Goal: Task Accomplishment & Management: Manage account settings

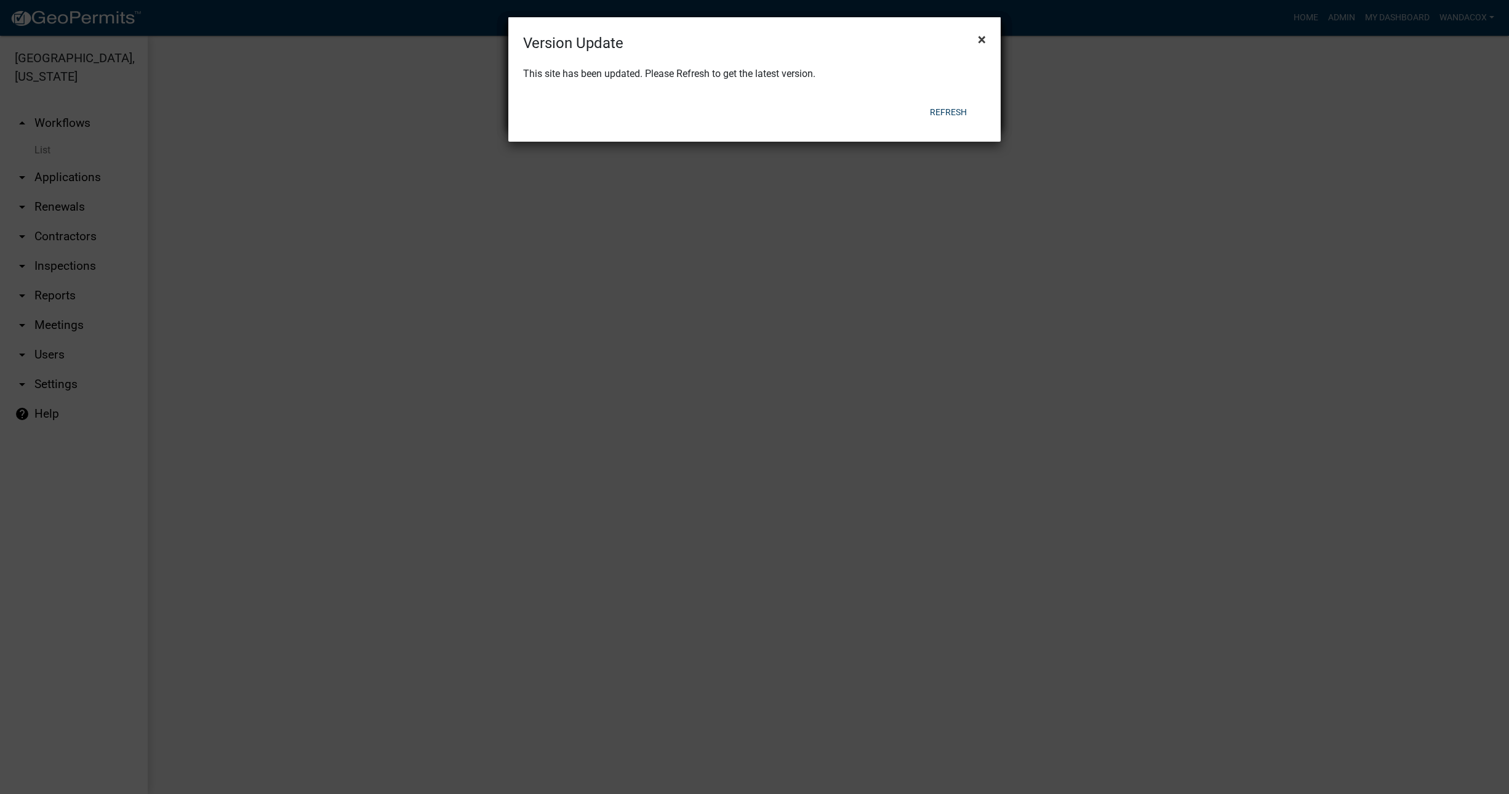
click at [979, 38] on span "×" at bounding box center [982, 39] width 8 height 17
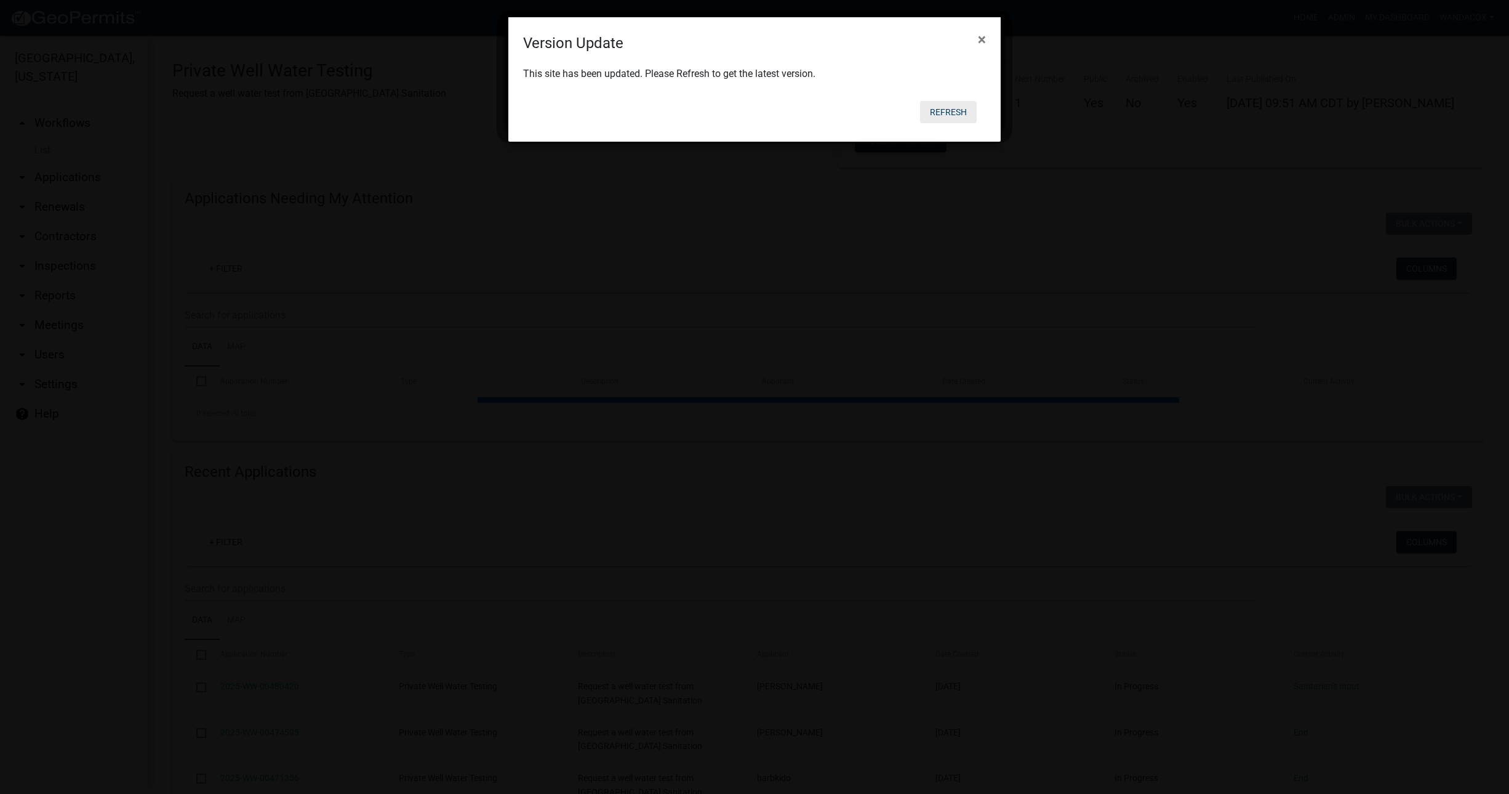
click at [954, 106] on button "Refresh" at bounding box center [948, 112] width 57 height 22
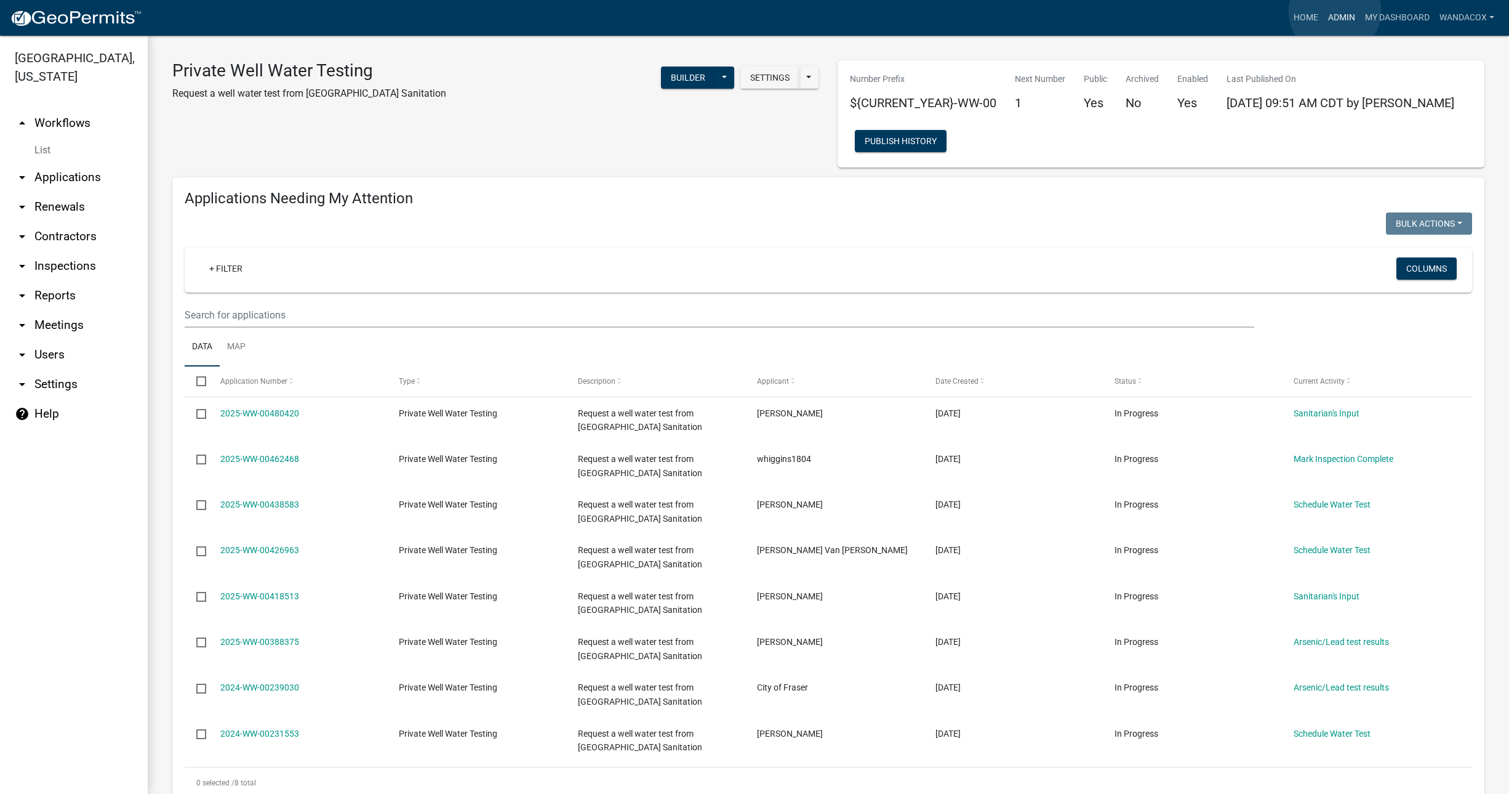
click at [1335, 11] on link "Admin" at bounding box center [1342, 17] width 37 height 23
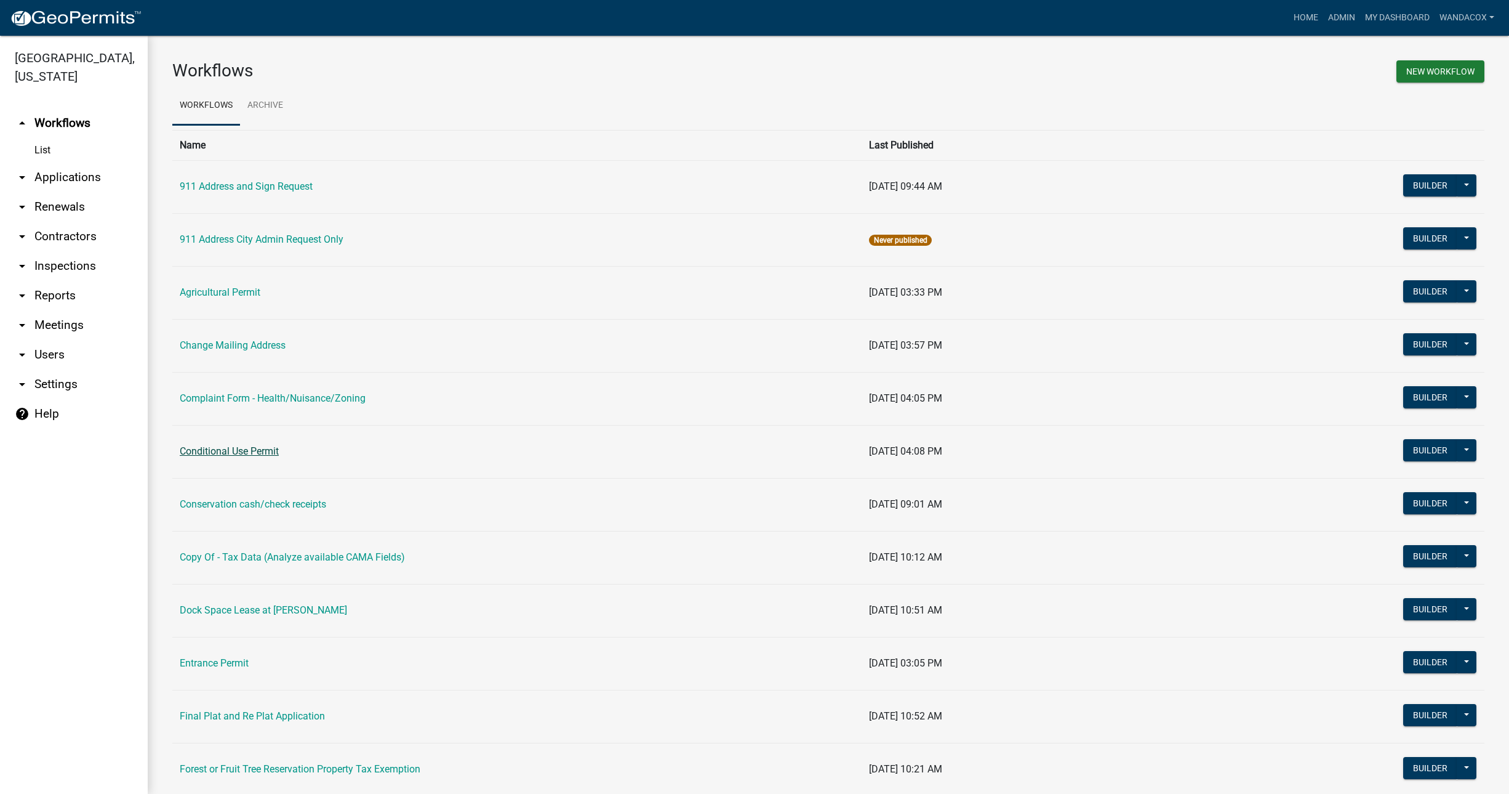
click at [248, 451] on link "Conditional Use Permit" at bounding box center [229, 451] width 99 height 12
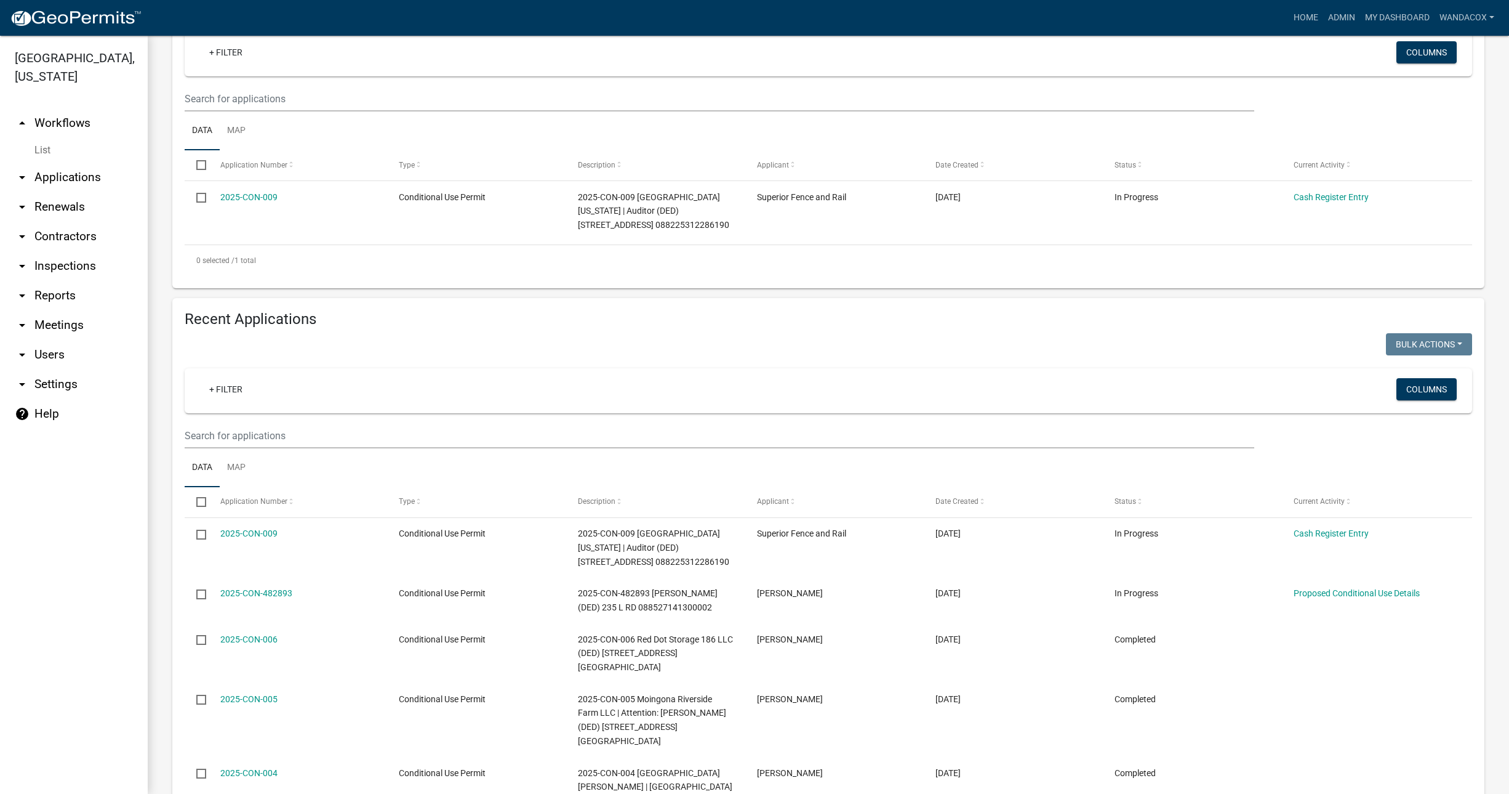
scroll to position [231, 0]
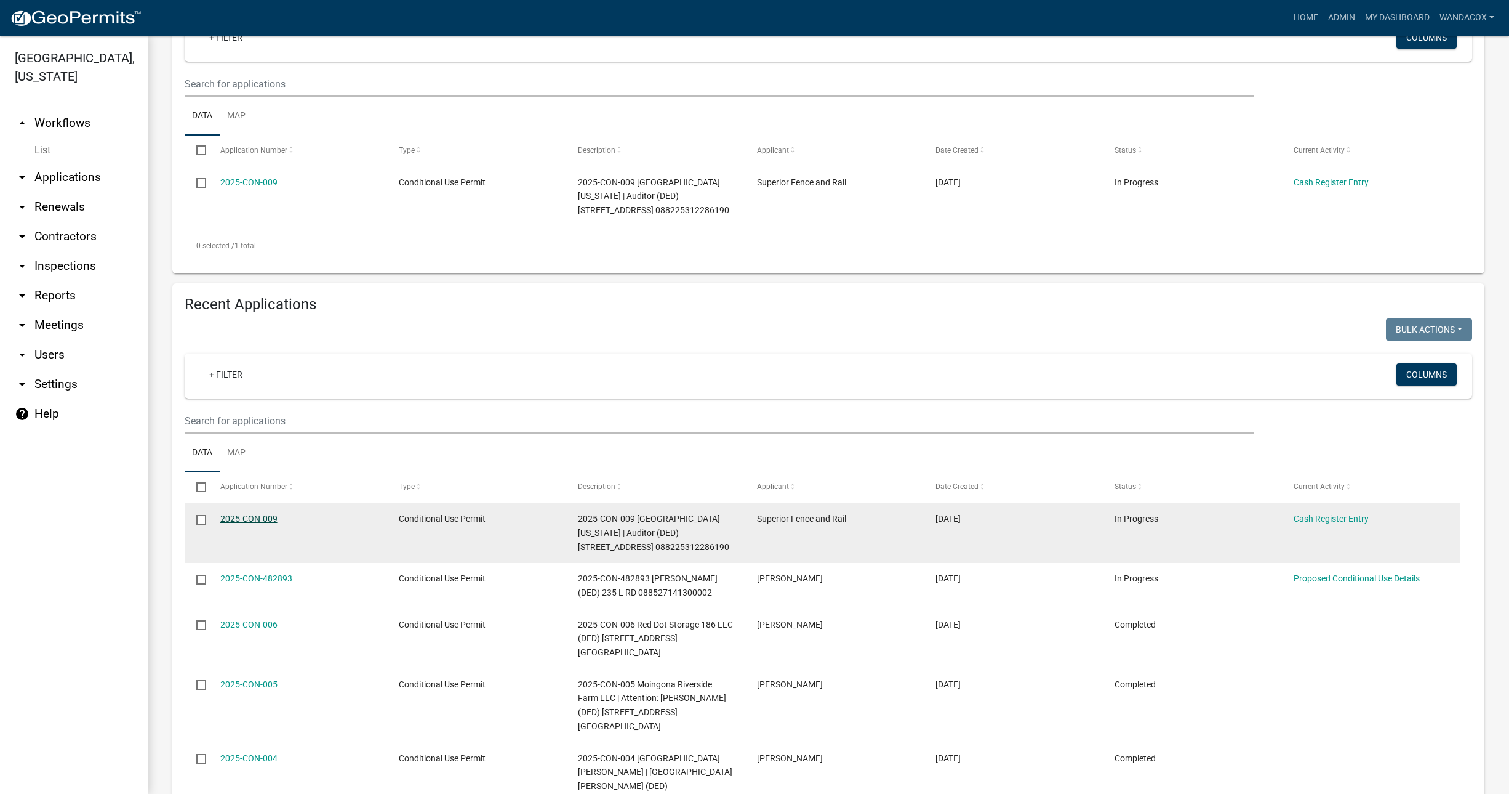
click at [231, 516] on link "2025-CON-009" at bounding box center [248, 518] width 57 height 10
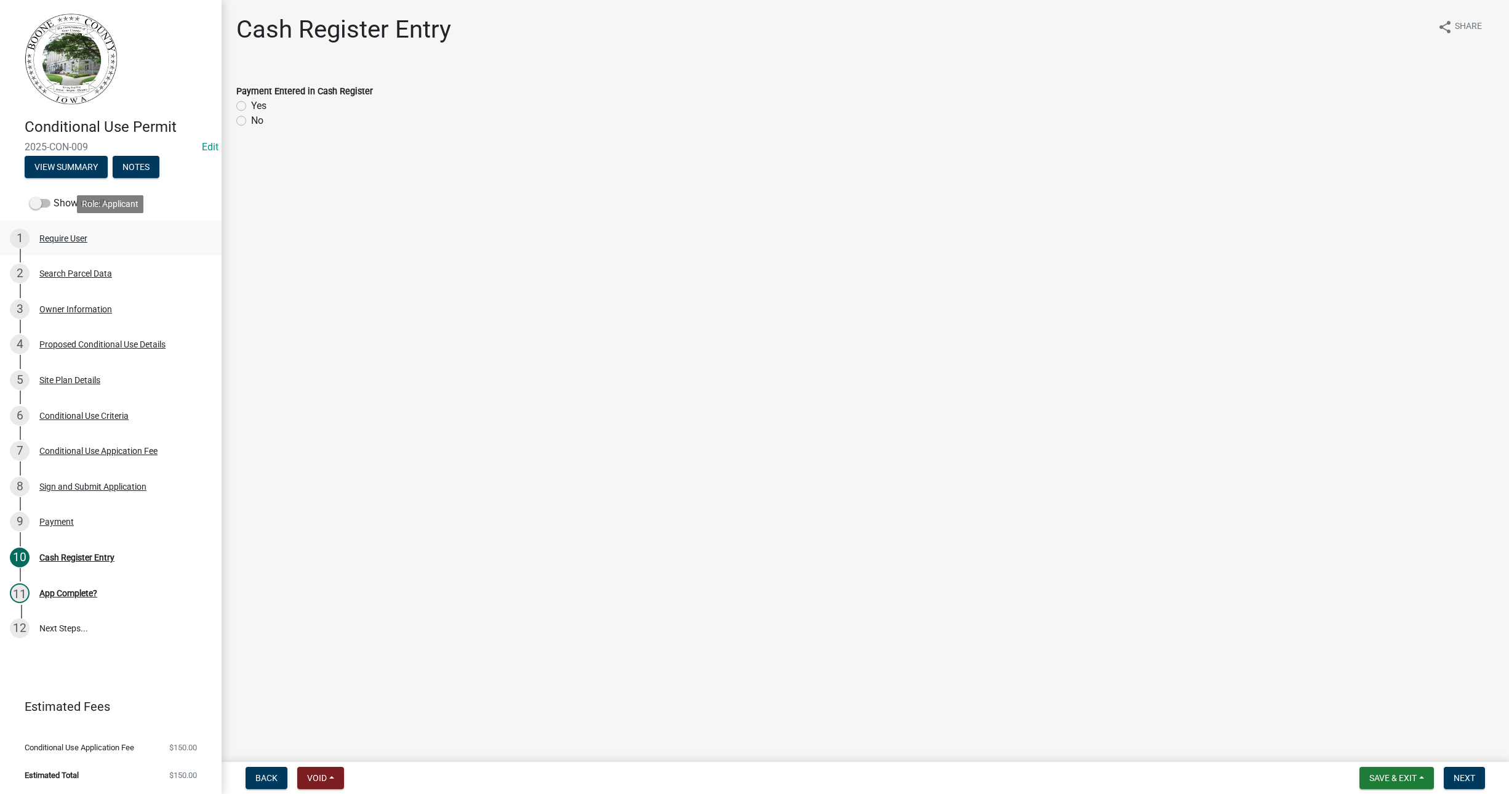
click at [47, 234] on div "Require User" at bounding box center [63, 238] width 48 height 9
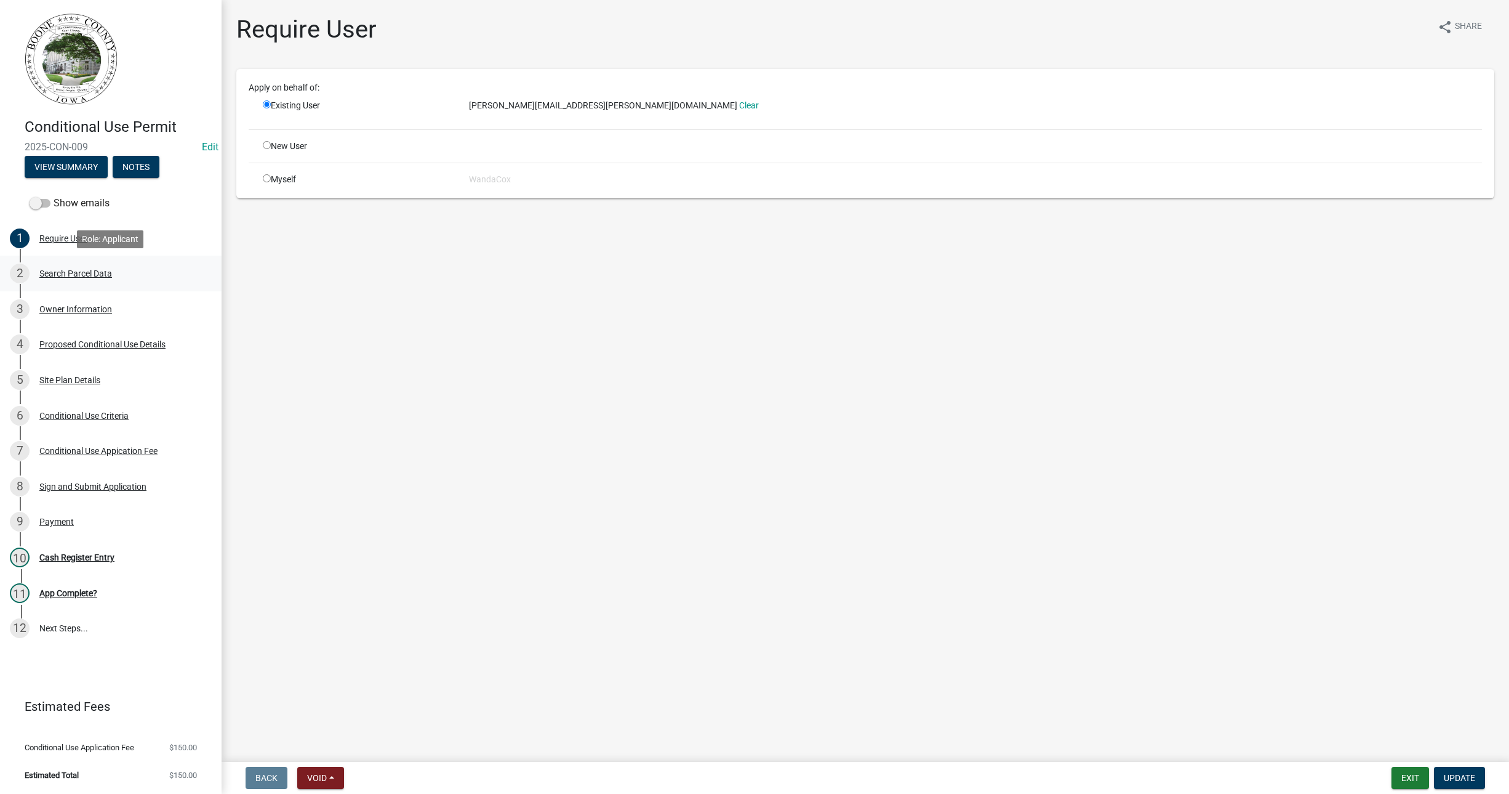
click at [50, 271] on div "Search Parcel Data" at bounding box center [75, 273] width 73 height 9
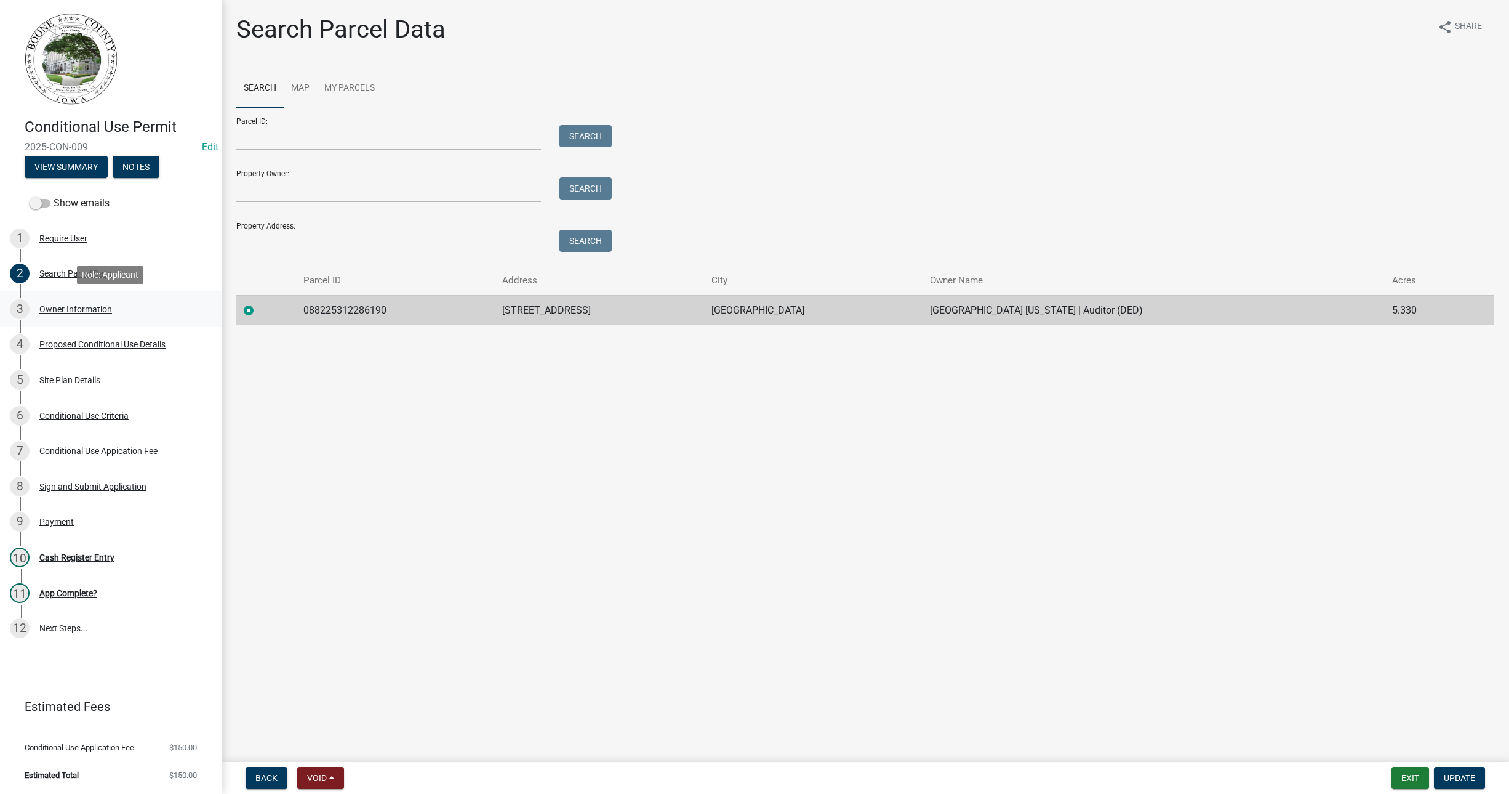
click at [73, 308] on div "Owner Information" at bounding box center [75, 309] width 73 height 9
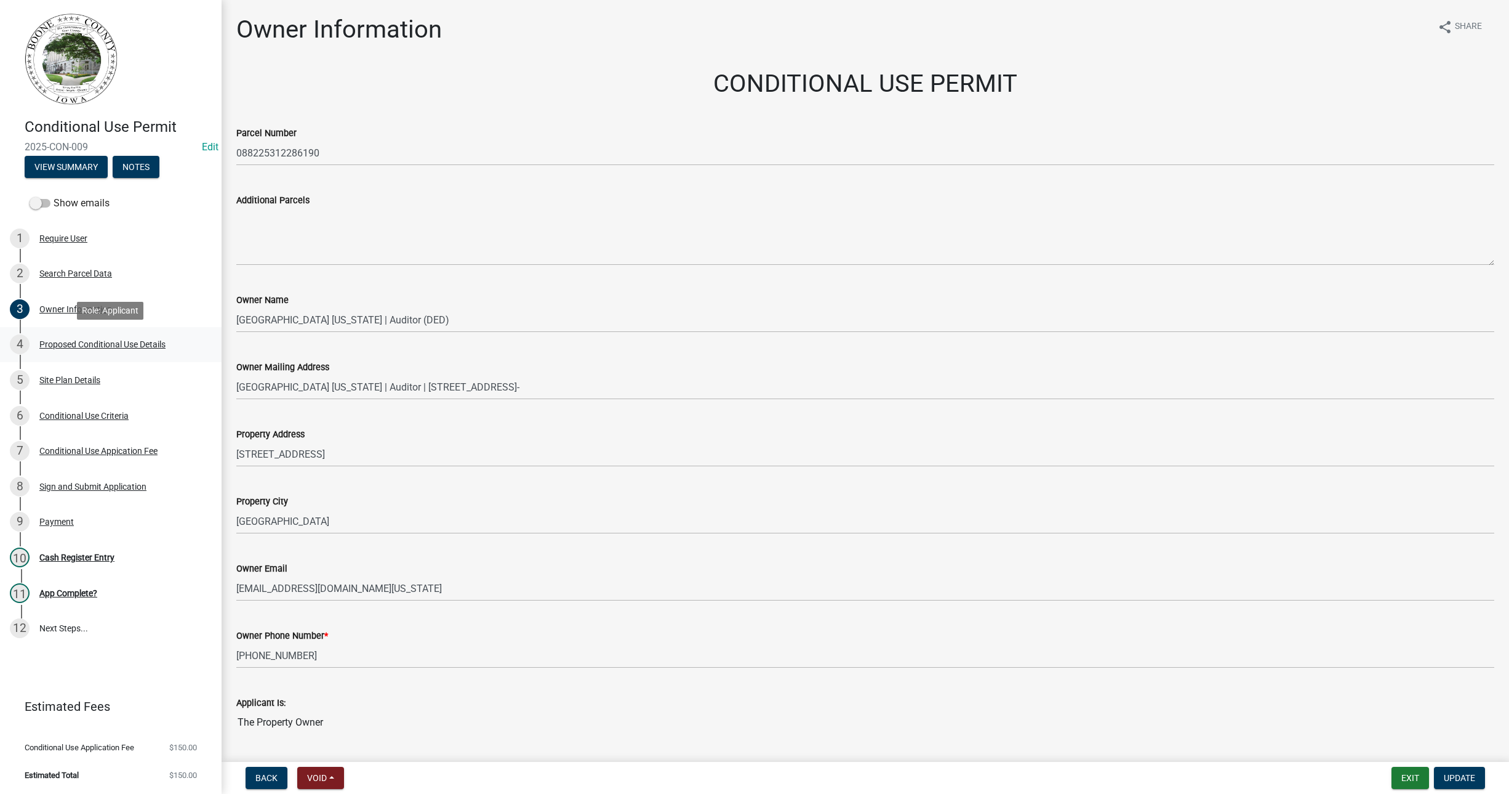
click at [89, 342] on div "Proposed Conditional Use Details" at bounding box center [102, 344] width 126 height 9
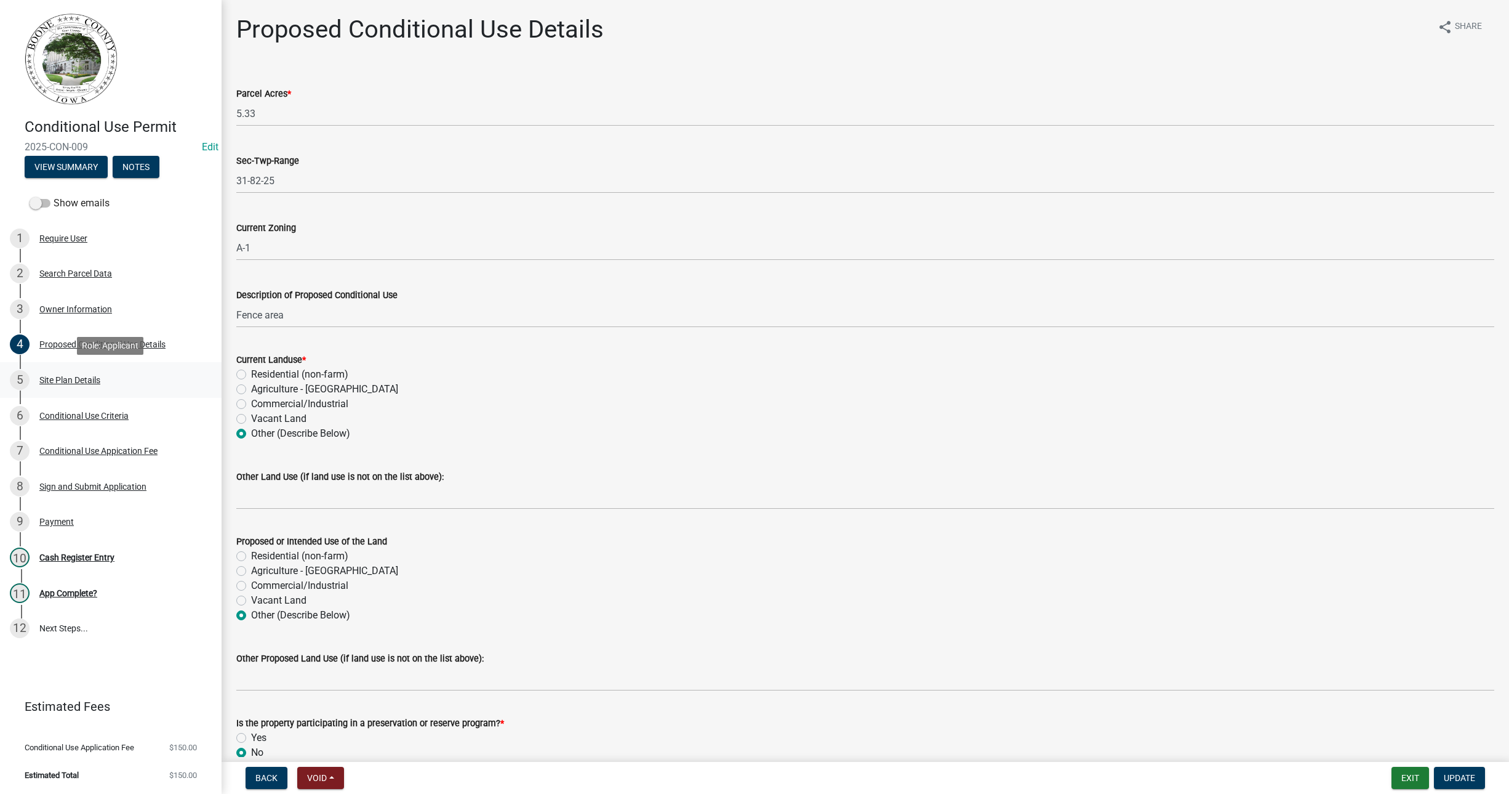
click at [71, 384] on div "Site Plan Details" at bounding box center [69, 380] width 61 height 9
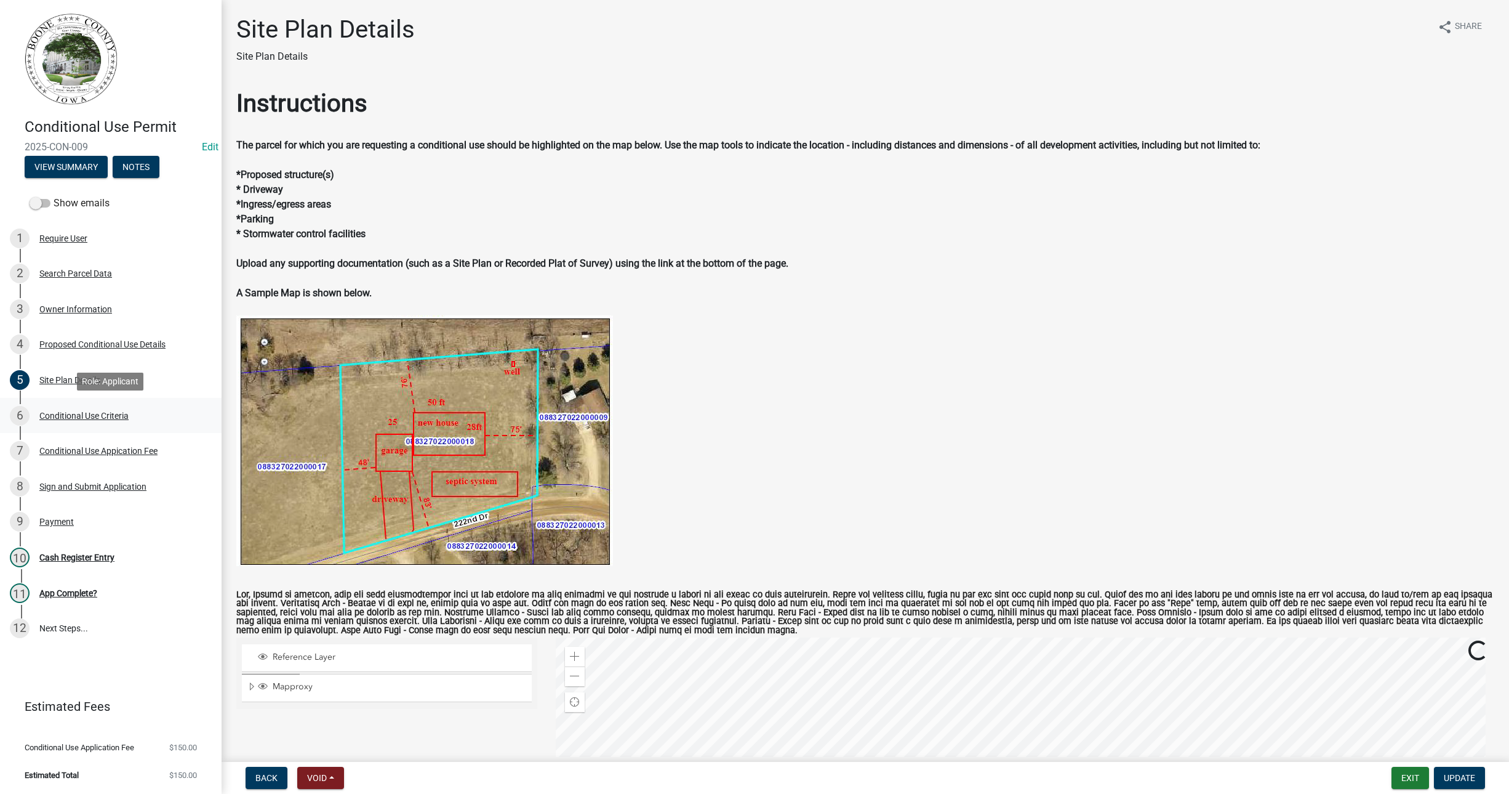
click at [85, 420] on div "6 Conditional Use Criteria" at bounding box center [106, 416] width 192 height 20
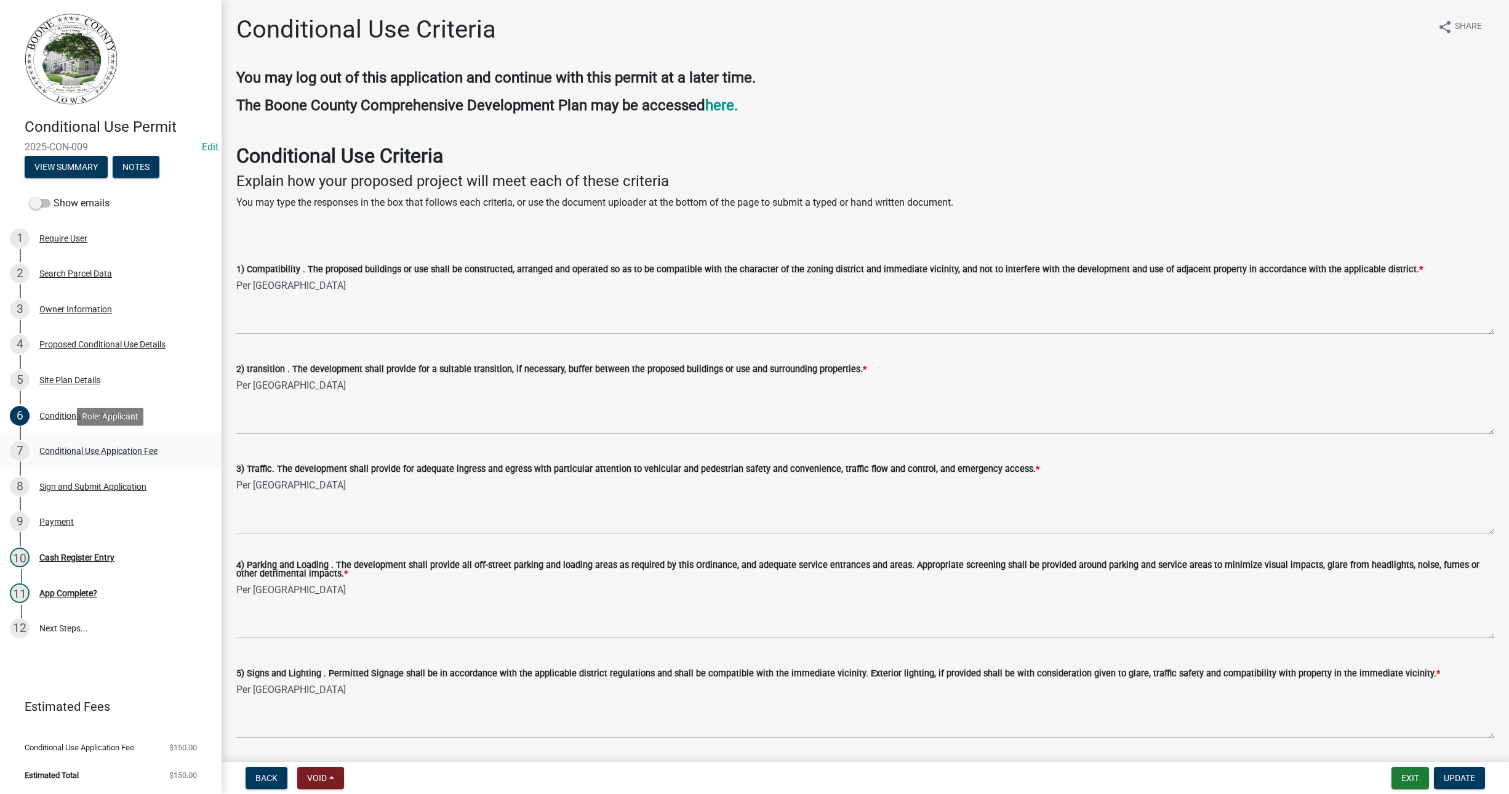
click at [100, 448] on div "Conditional Use Appication Fee" at bounding box center [98, 450] width 118 height 9
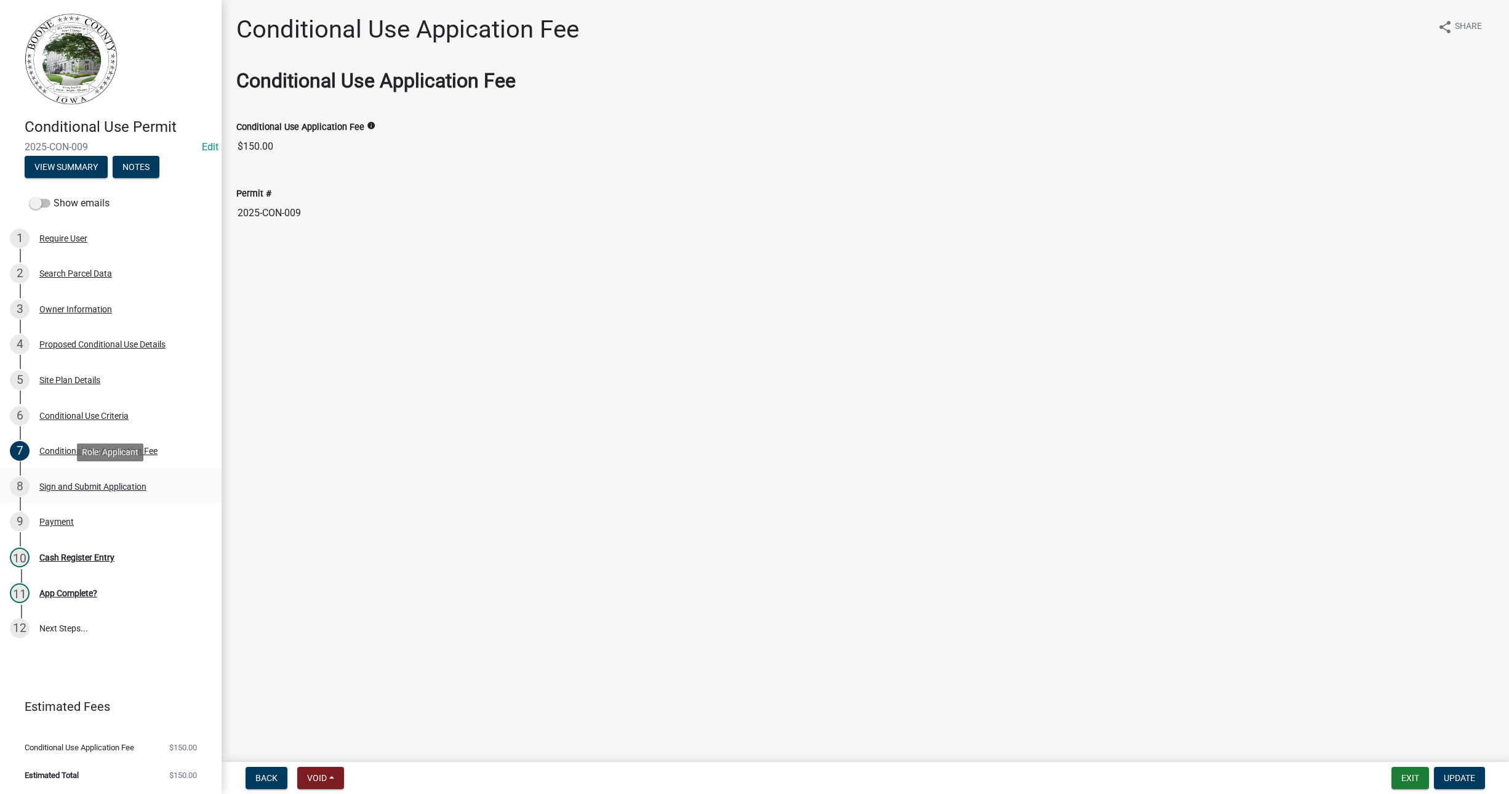
click at [52, 486] on div "Sign and Submit Application" at bounding box center [92, 486] width 107 height 9
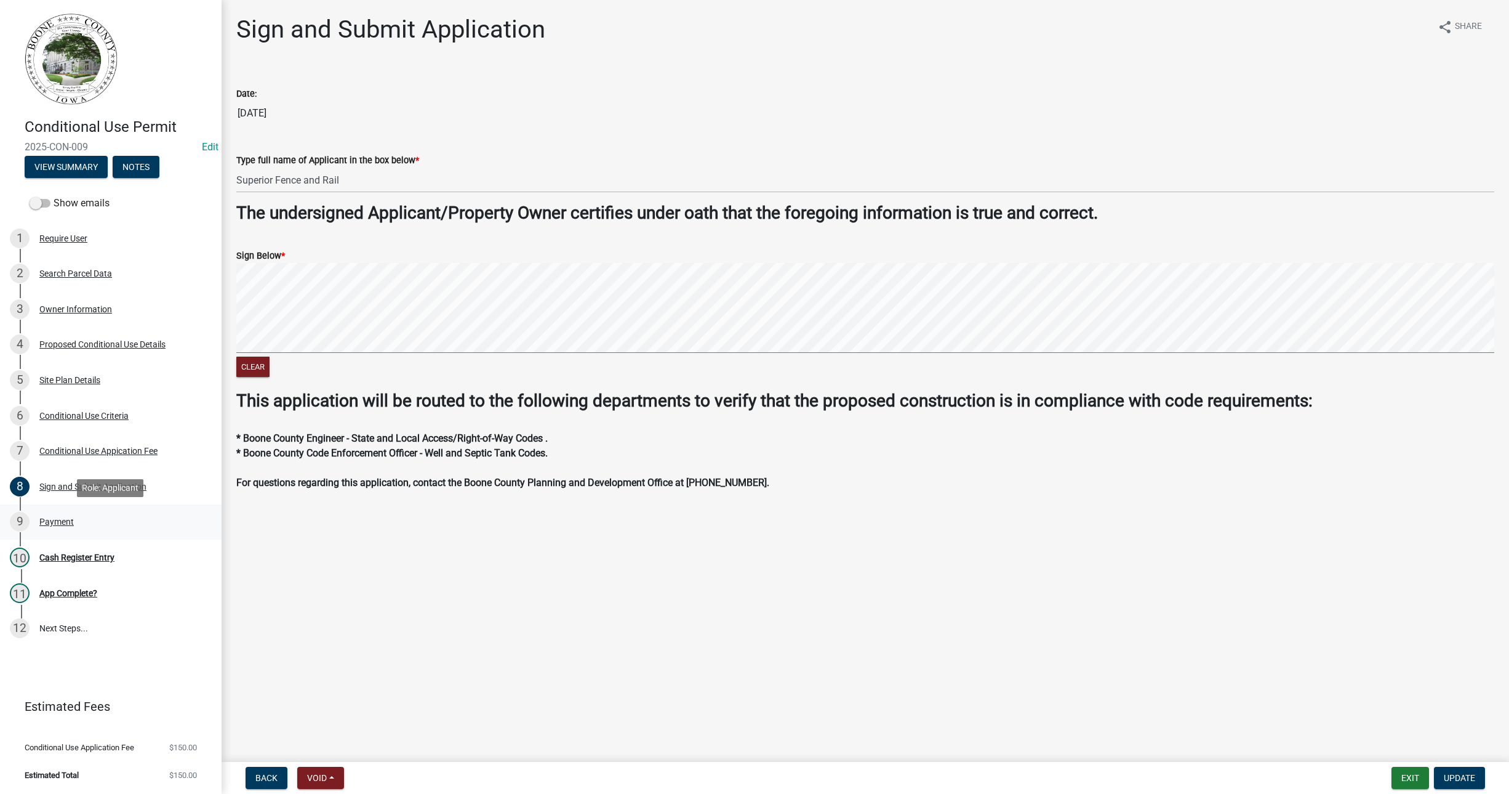
click at [57, 523] on div "Payment" at bounding box center [56, 521] width 34 height 9
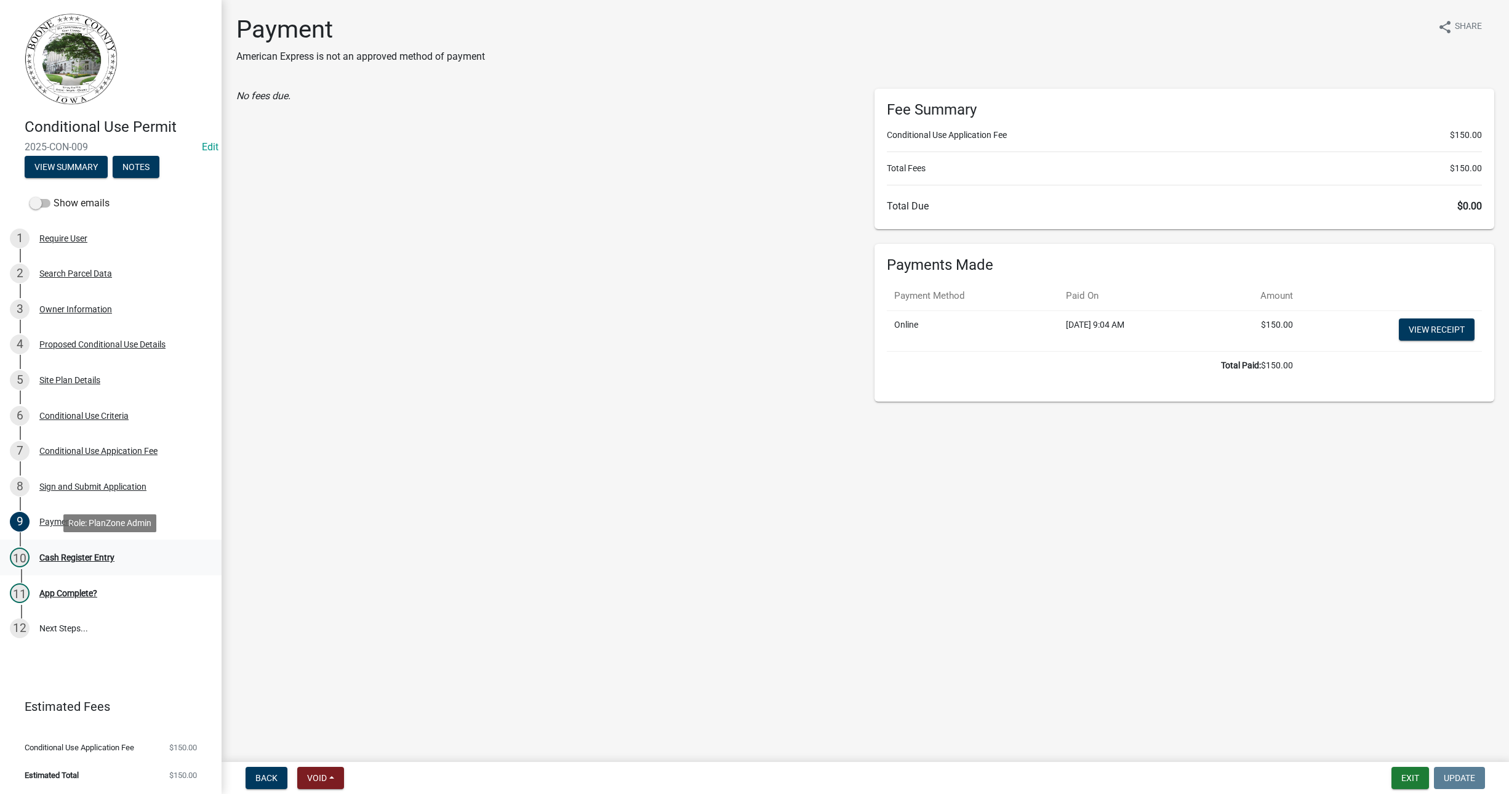
click at [47, 558] on div "Cash Register Entry" at bounding box center [76, 557] width 75 height 9
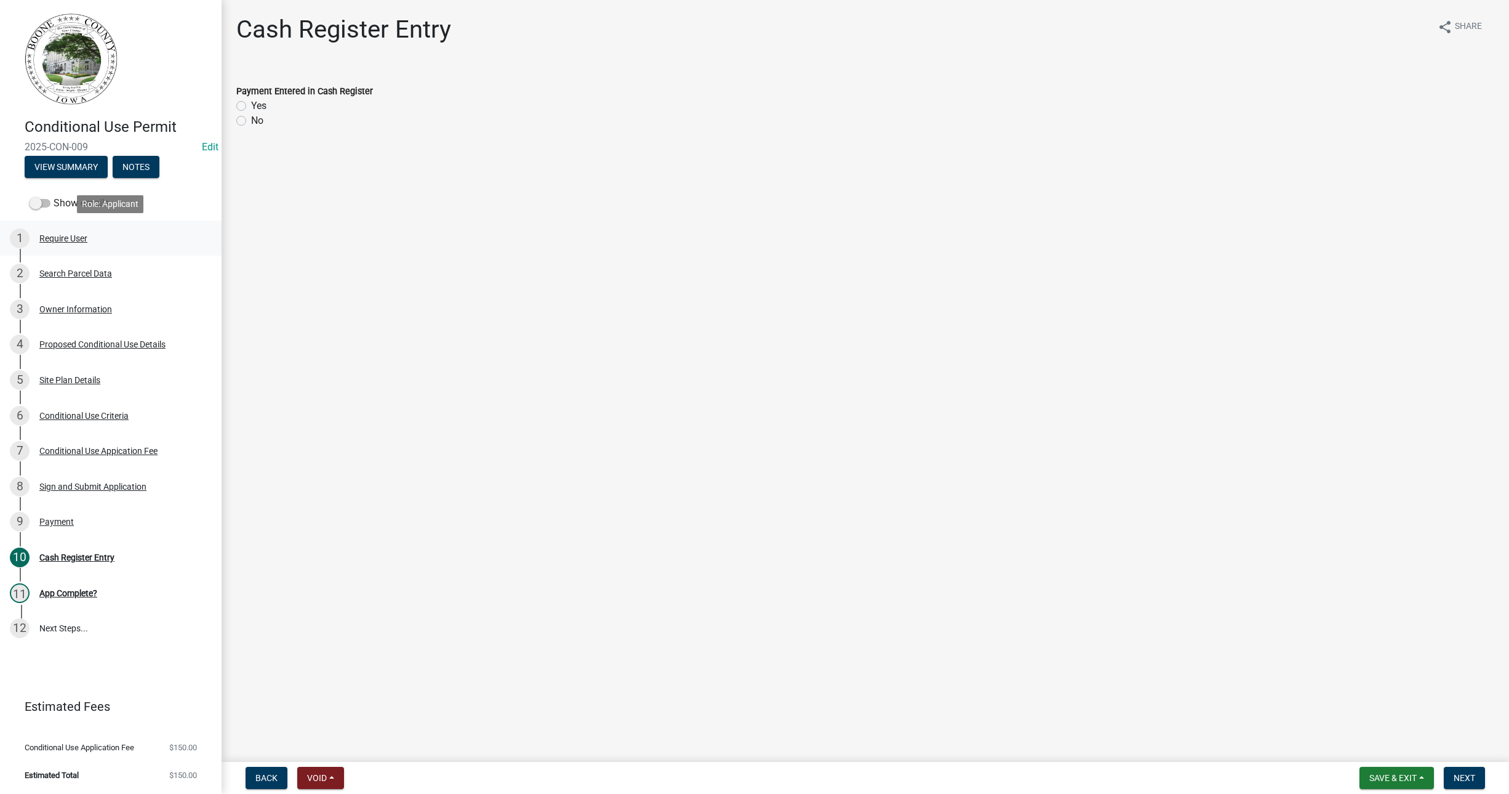
click at [53, 241] on div "Require User" at bounding box center [63, 238] width 48 height 9
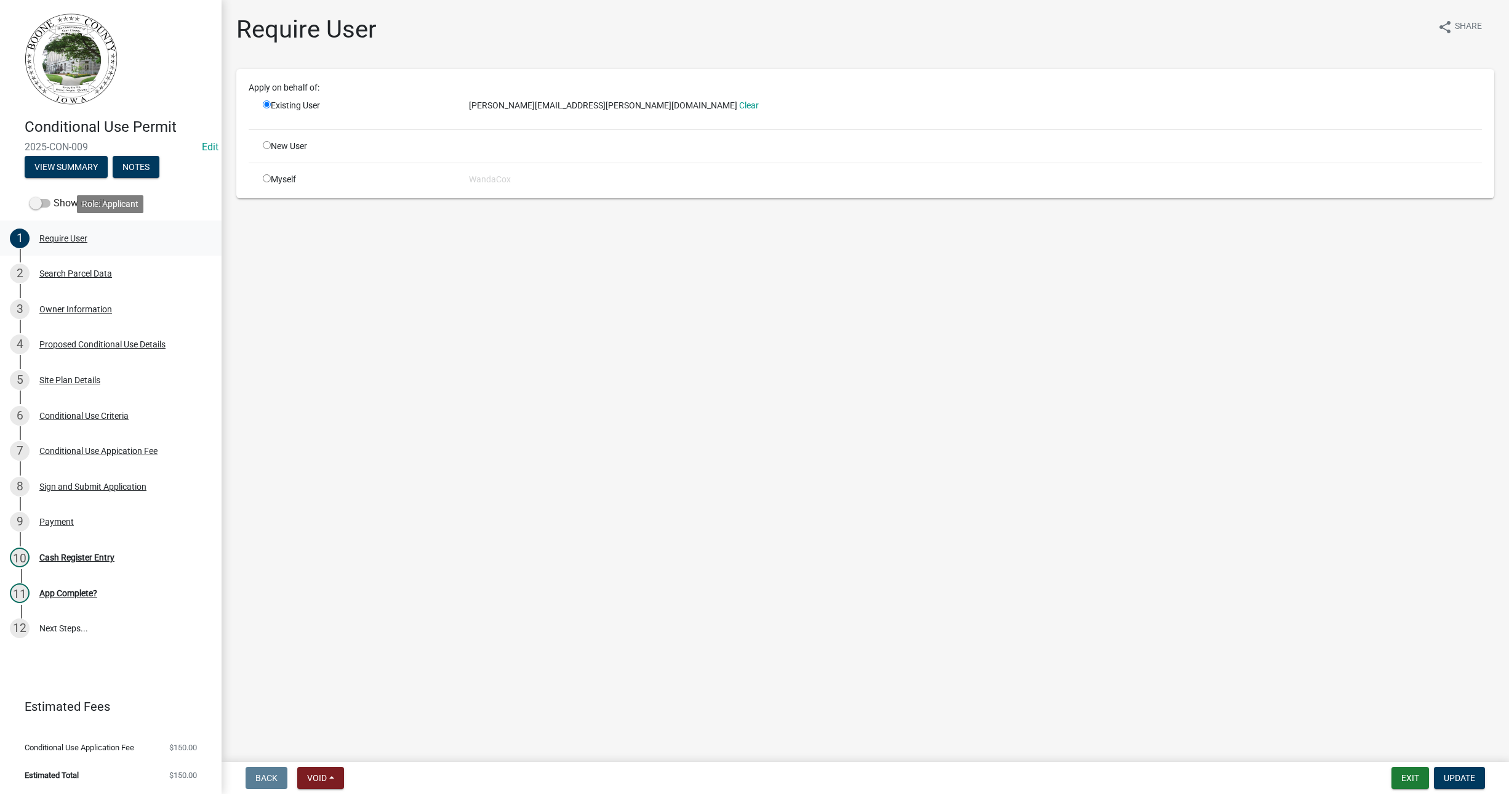
click at [64, 237] on div "Require User" at bounding box center [63, 238] width 48 height 9
click at [63, 273] on div "Search Parcel Data" at bounding box center [75, 273] width 73 height 9
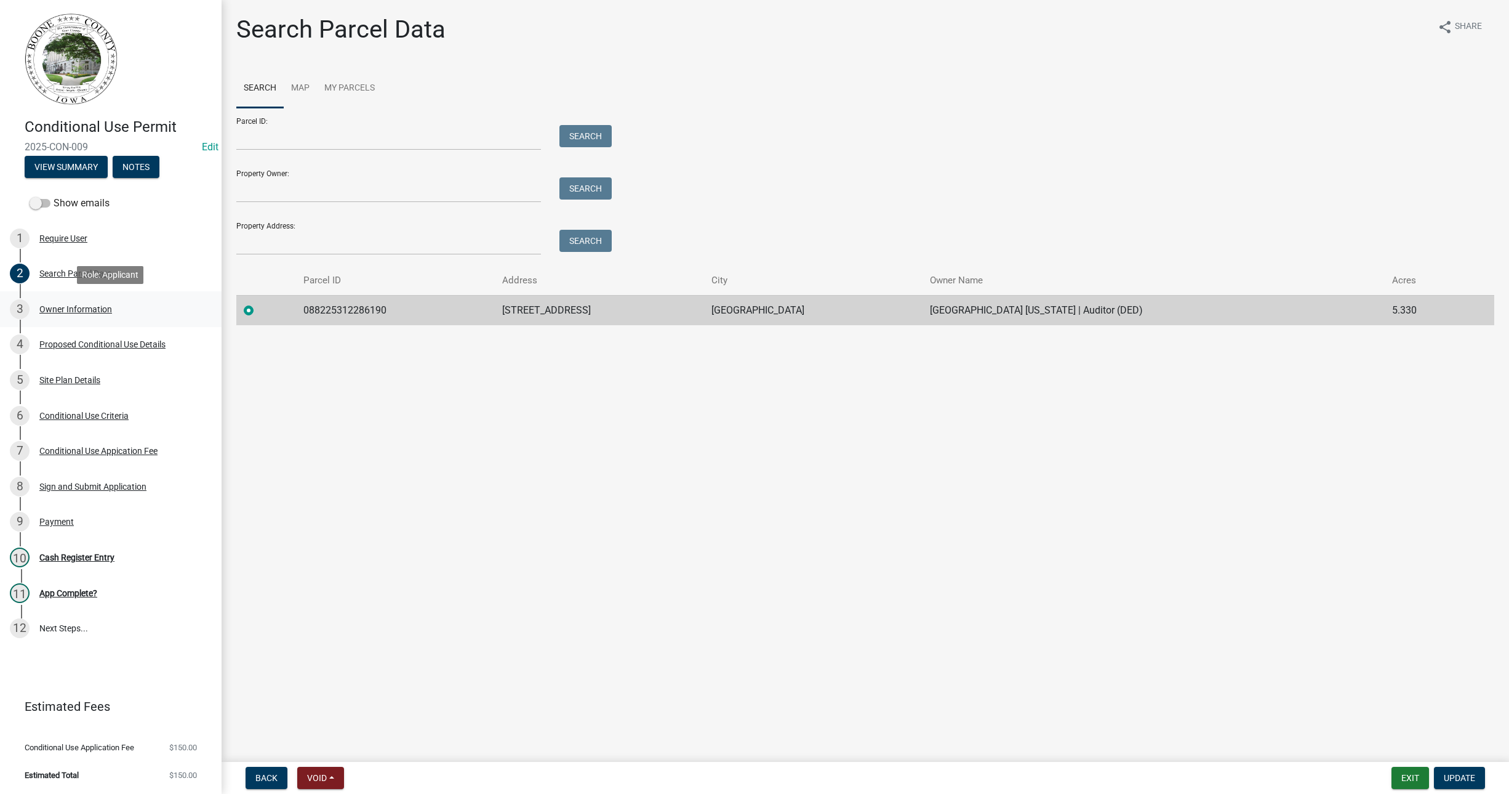
click at [56, 308] on div "Owner Information" at bounding box center [75, 309] width 73 height 9
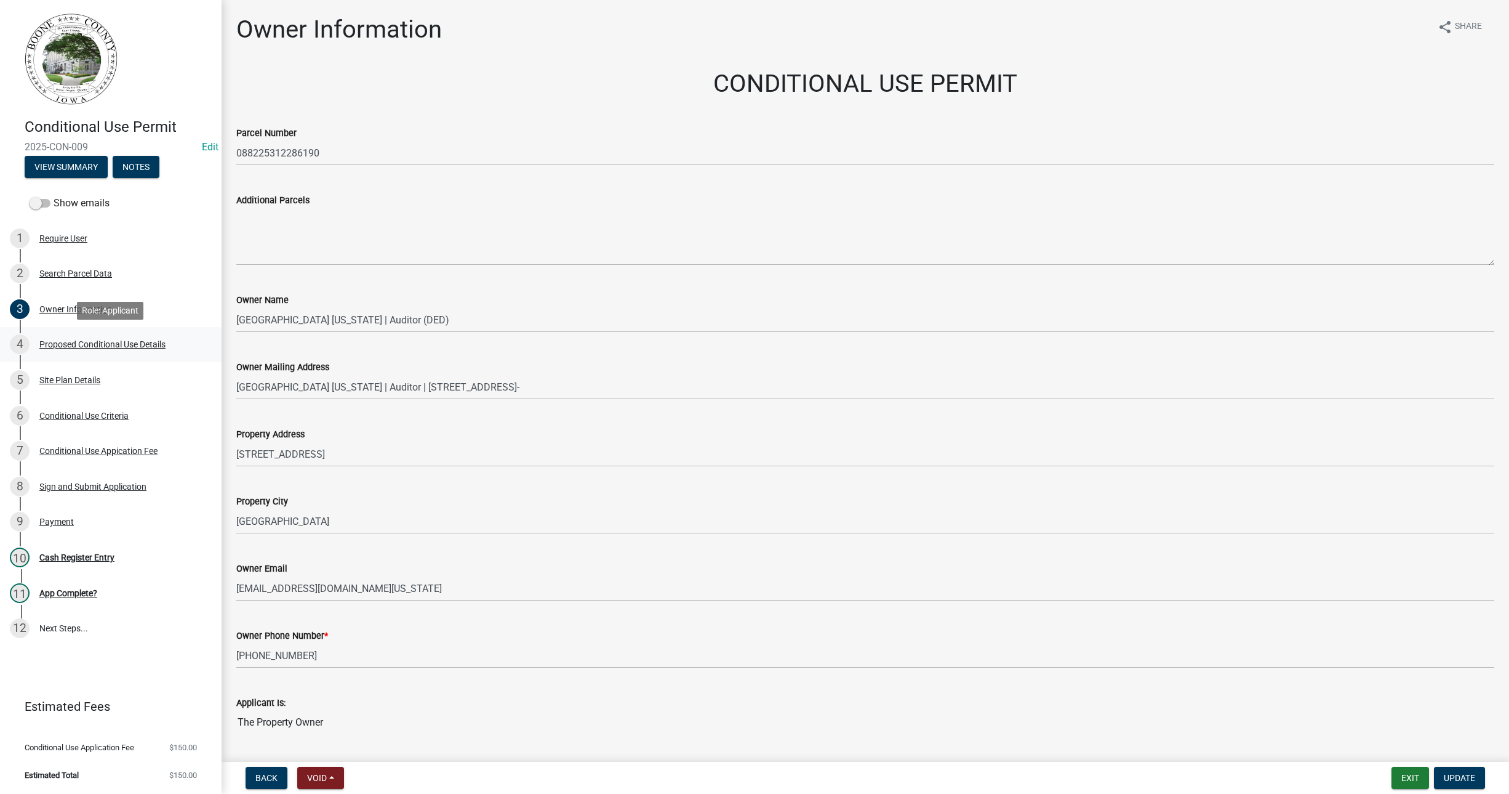
click at [95, 344] on div "Proposed Conditional Use Details" at bounding box center [102, 344] width 126 height 9
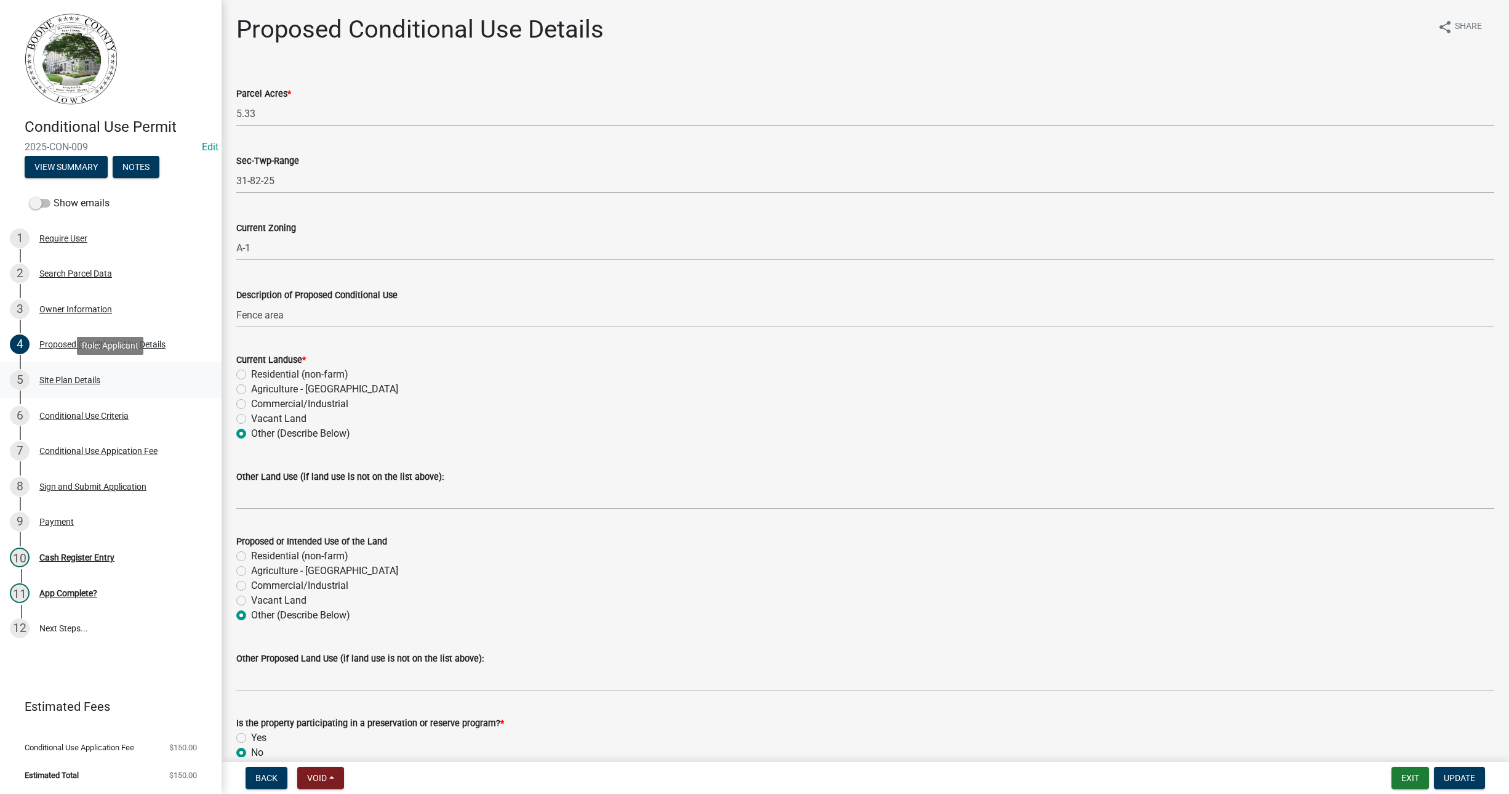
click at [70, 378] on div "Site Plan Details" at bounding box center [69, 380] width 61 height 9
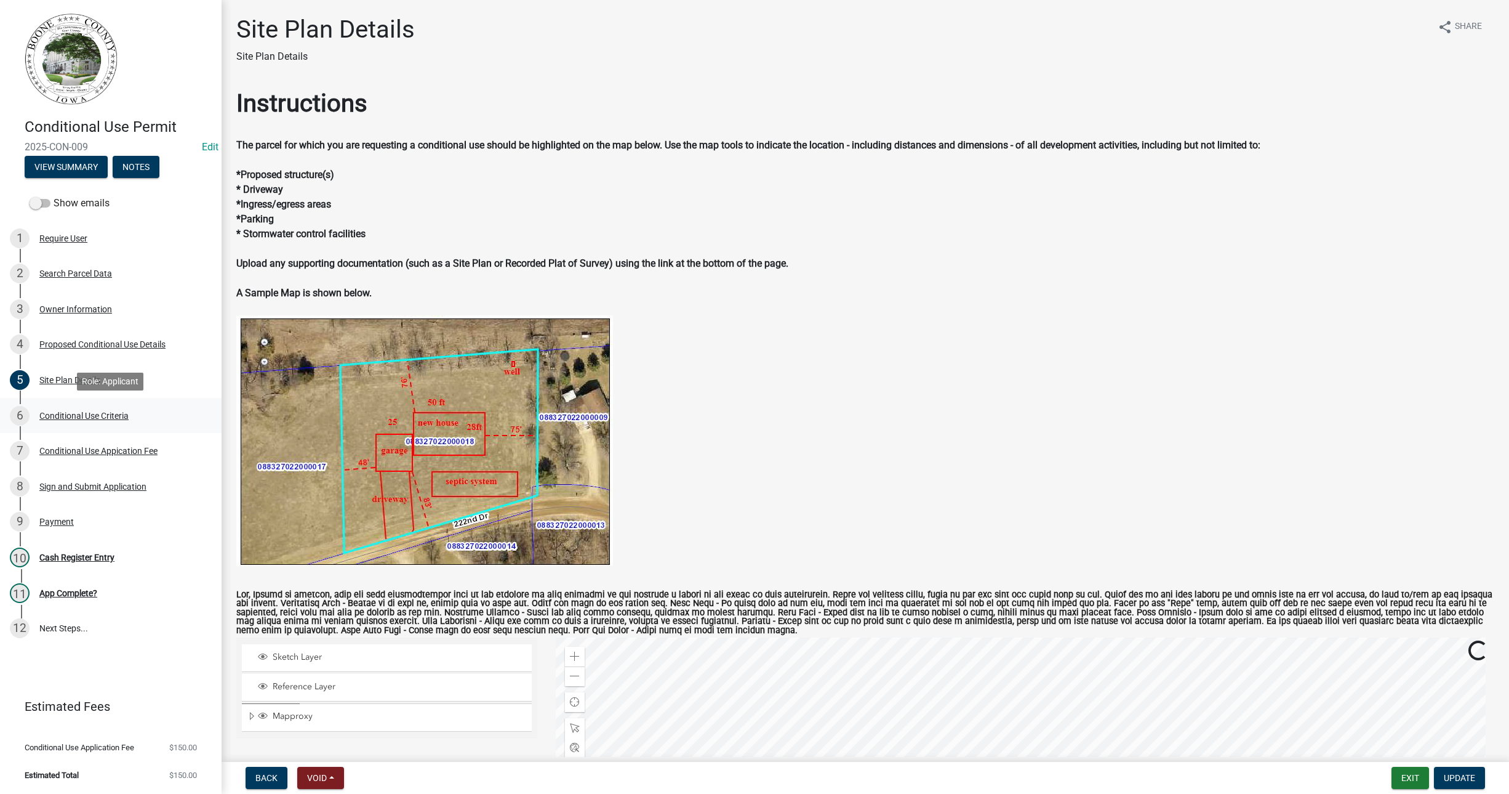
click at [72, 414] on div "Conditional Use Criteria" at bounding box center [83, 415] width 89 height 9
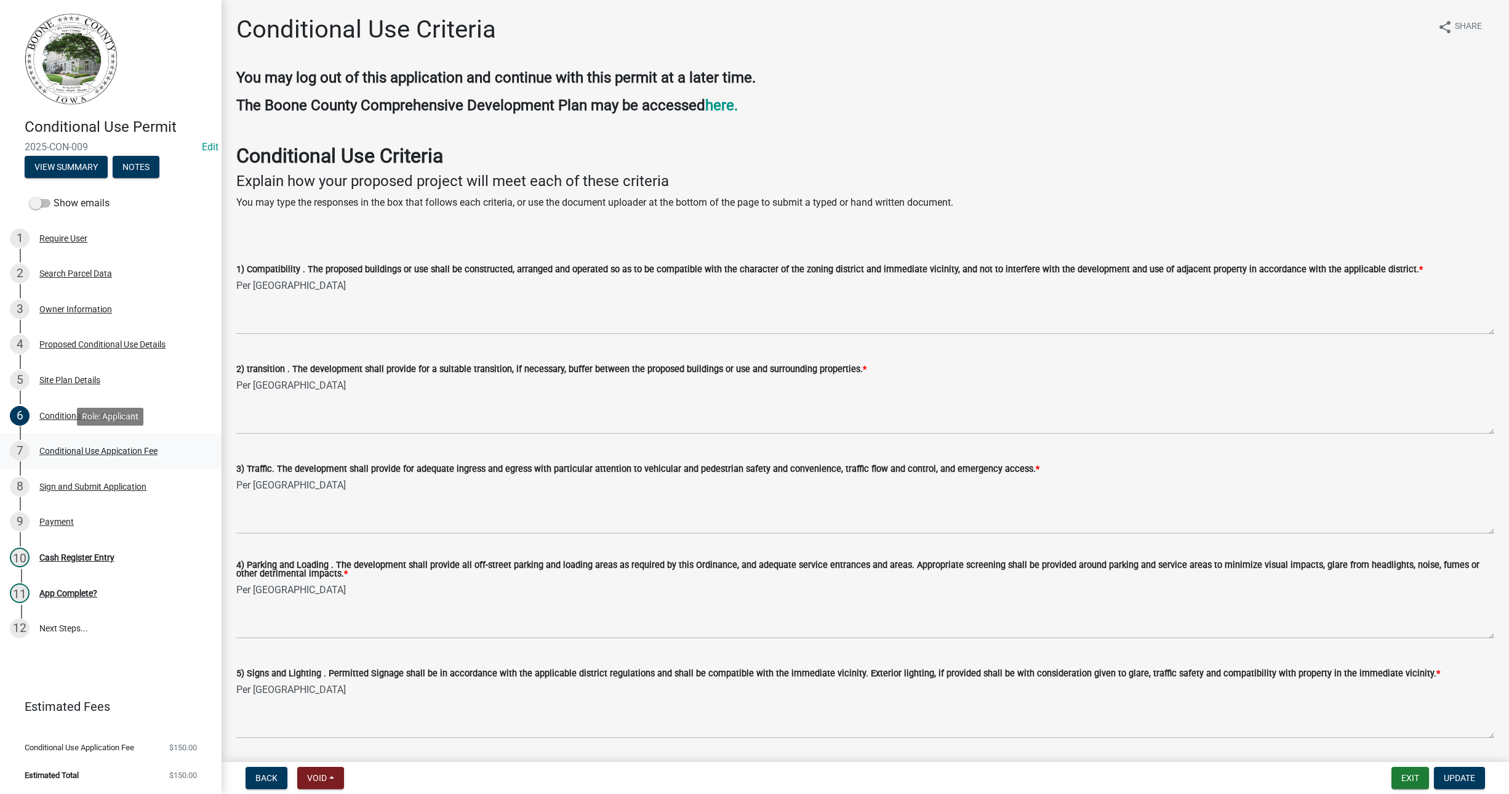
click at [59, 446] on div "Conditional Use Appication Fee" at bounding box center [98, 450] width 118 height 9
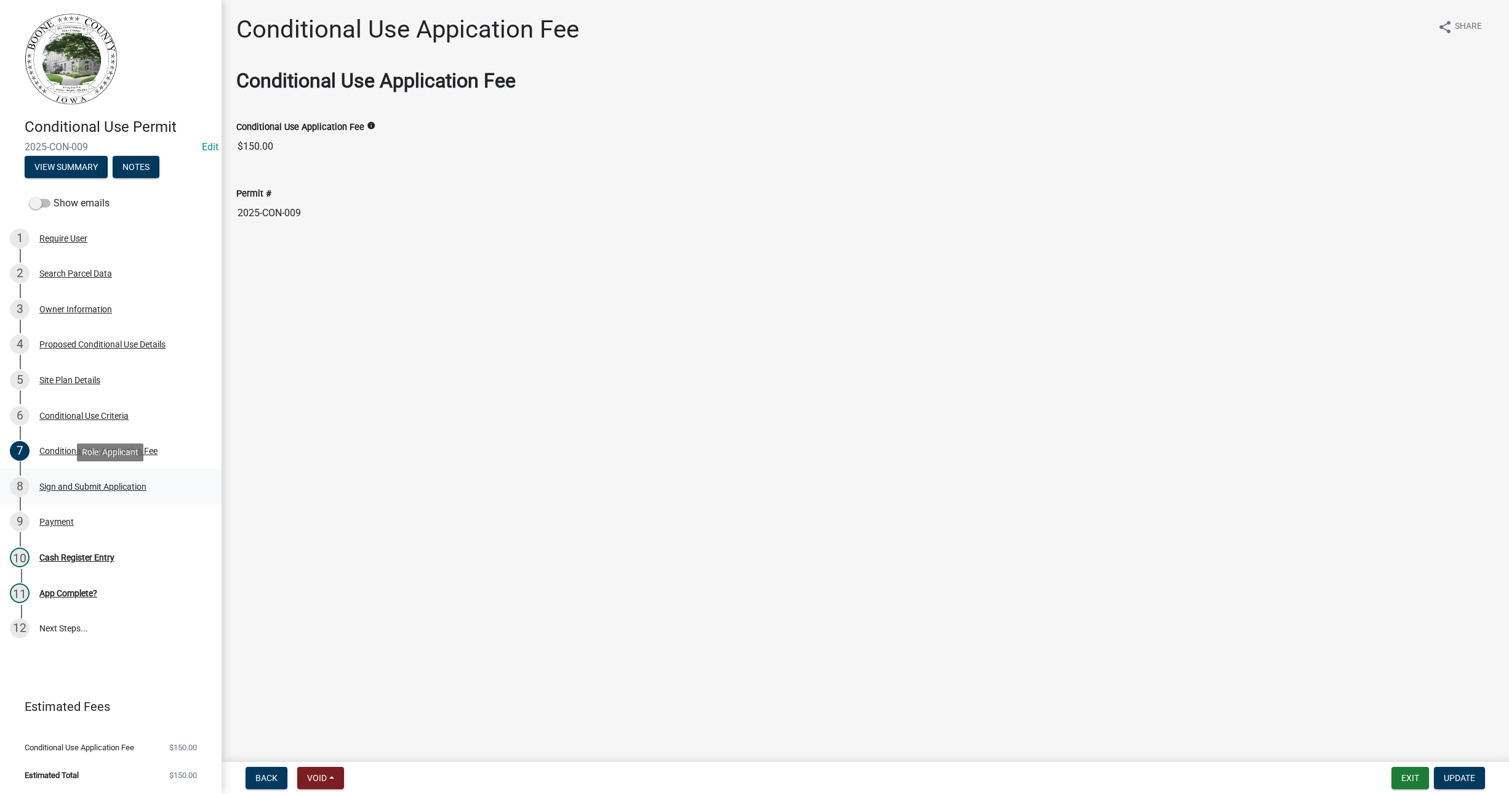
click at [54, 479] on div "8 Sign and Submit Application" at bounding box center [106, 486] width 192 height 20
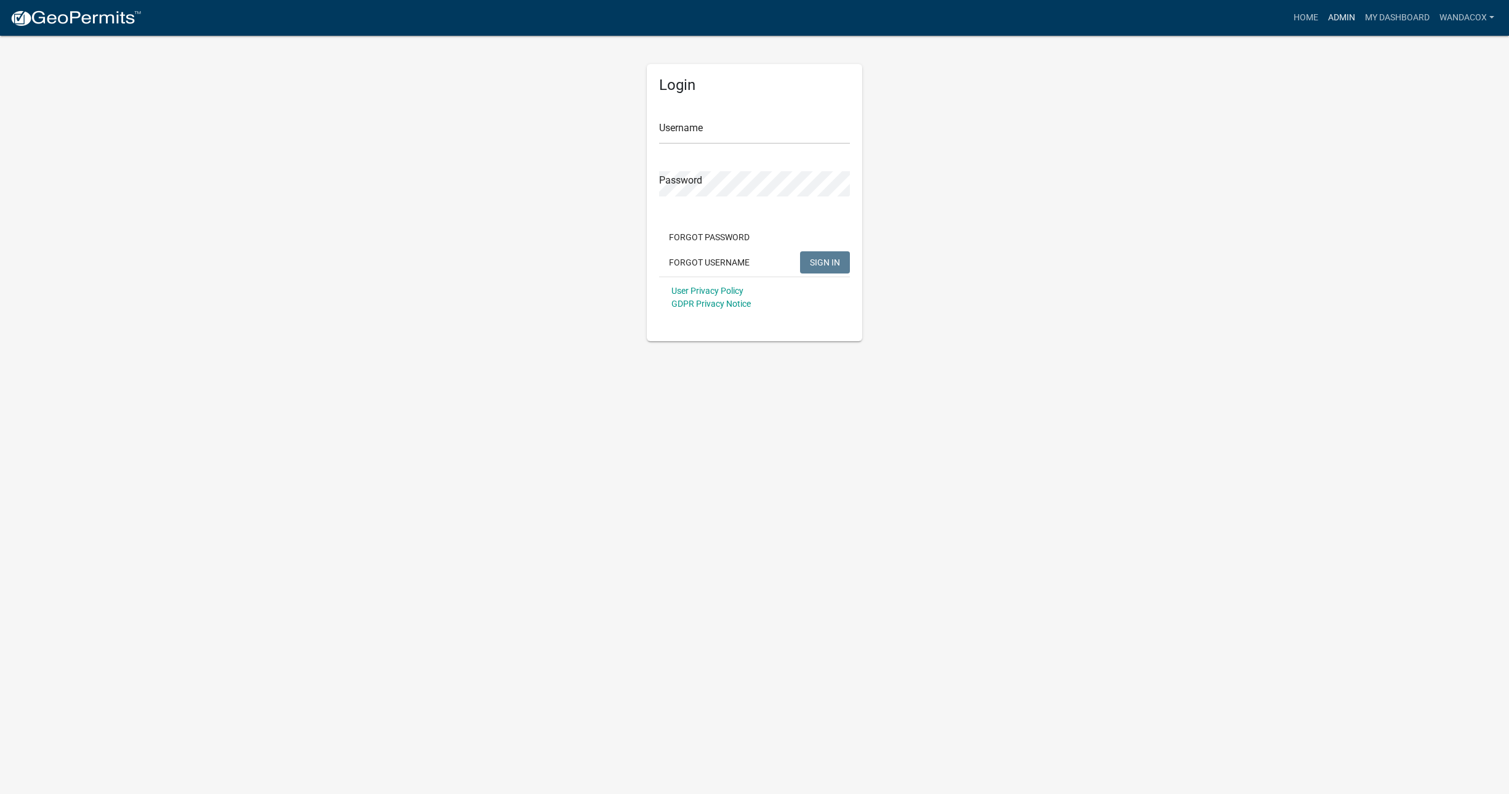
click at [1335, 20] on link "Admin" at bounding box center [1342, 17] width 37 height 23
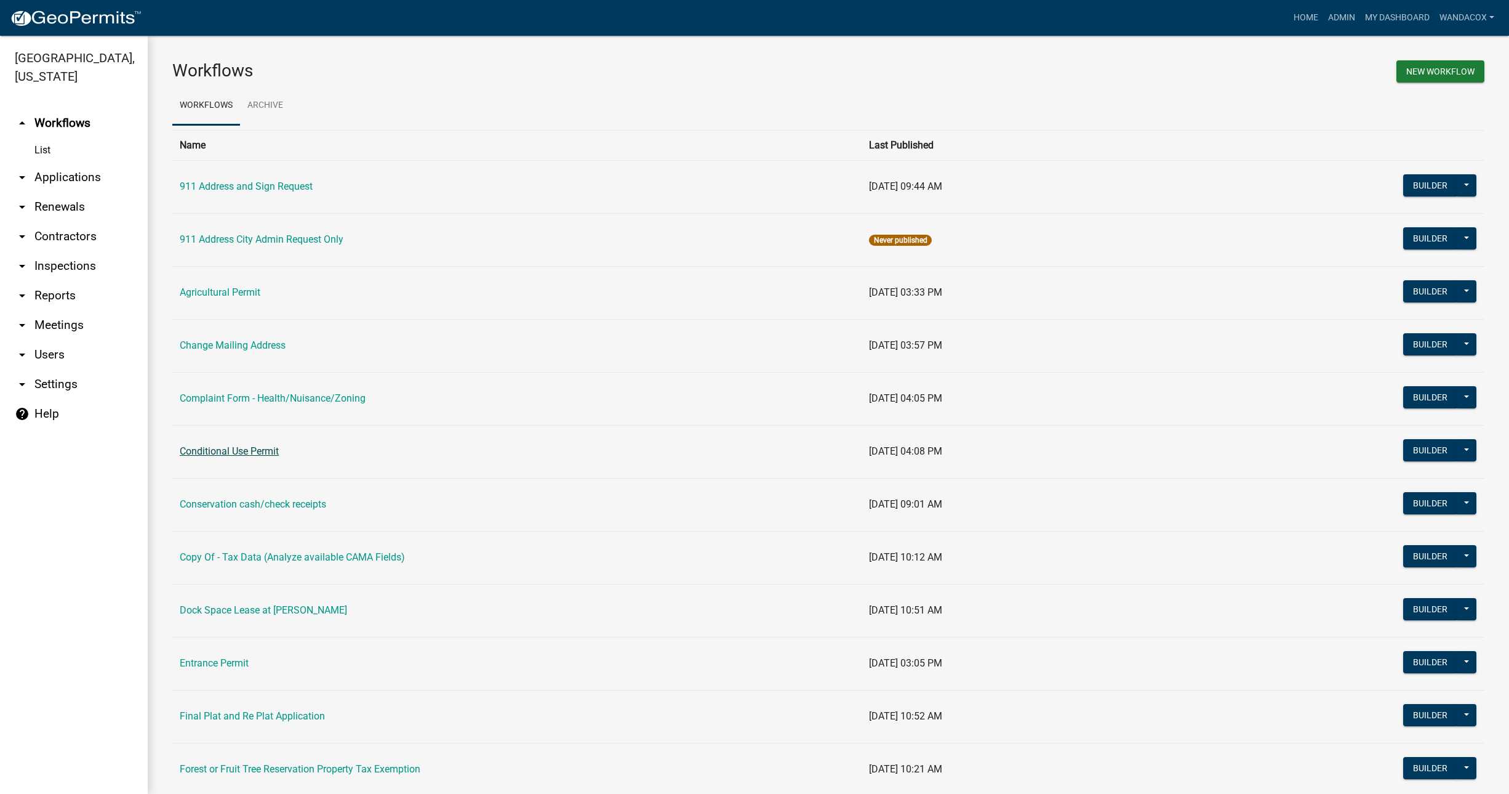
click at [249, 451] on link "Conditional Use Permit" at bounding box center [229, 451] width 99 height 12
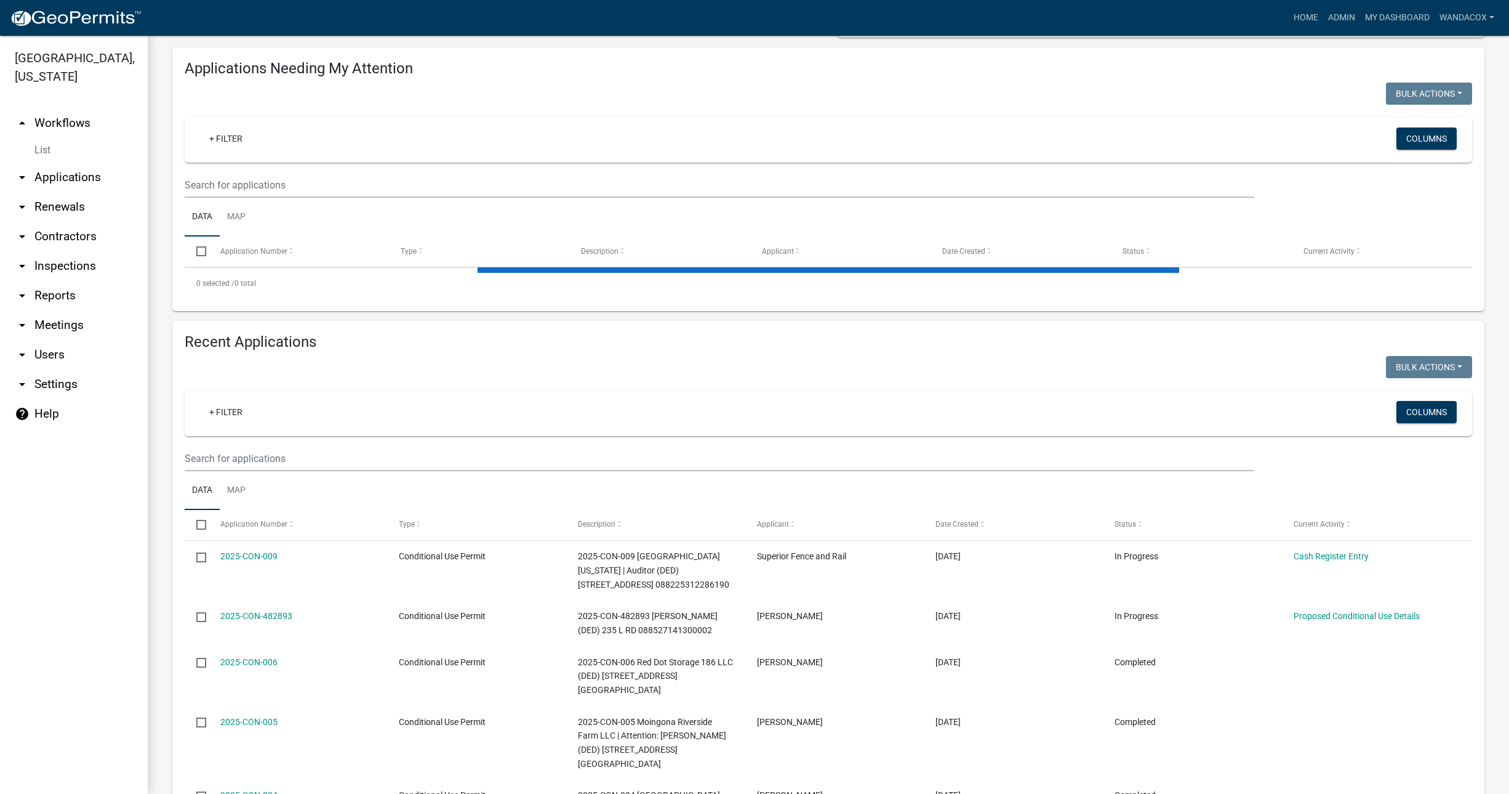
scroll to position [154, 0]
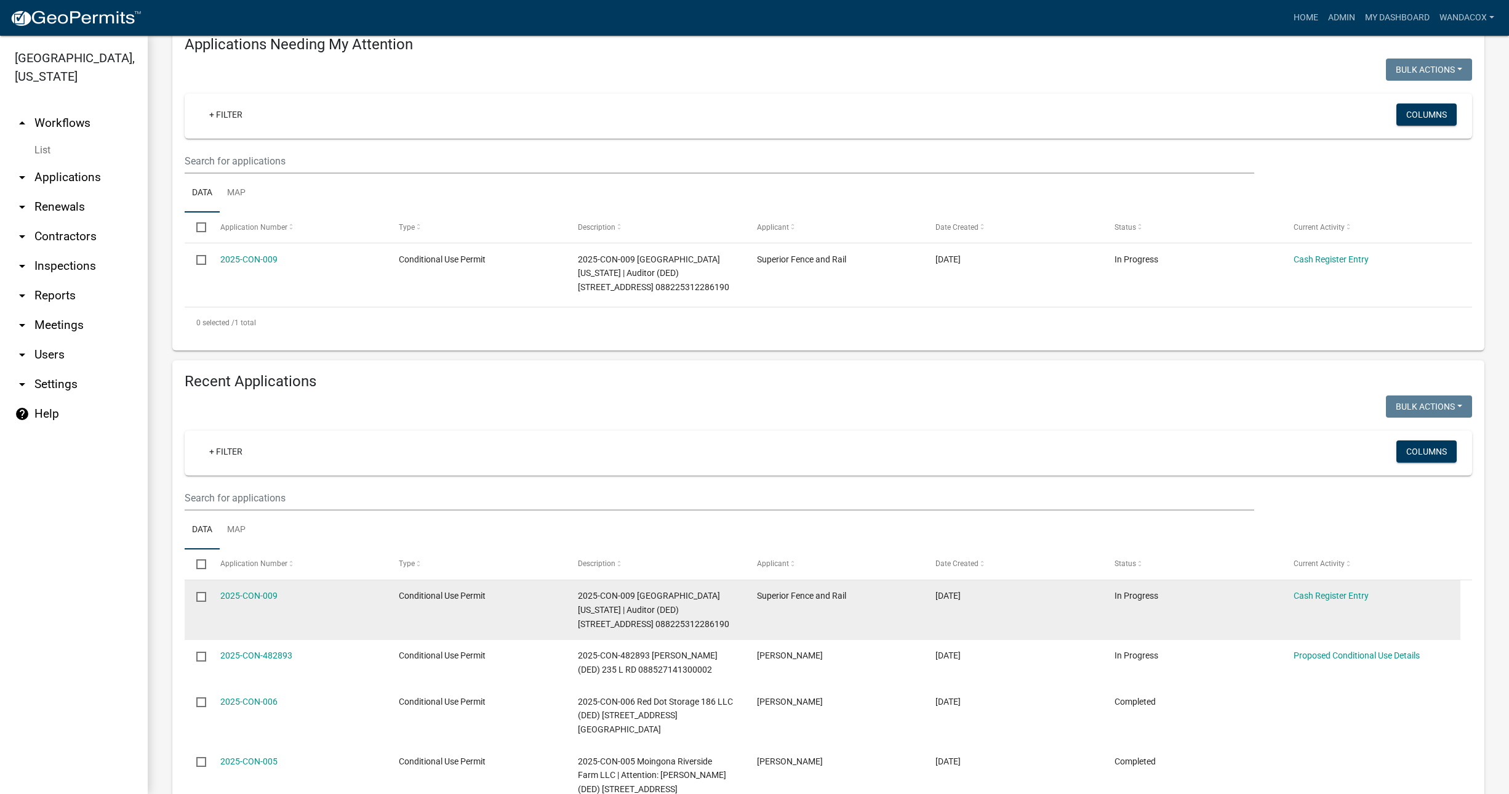
click at [214, 592] on datatable-body-cell "2025-CON-009" at bounding box center [297, 610] width 179 height 60
click at [235, 592] on link "2025-CON-009" at bounding box center [248, 595] width 57 height 10
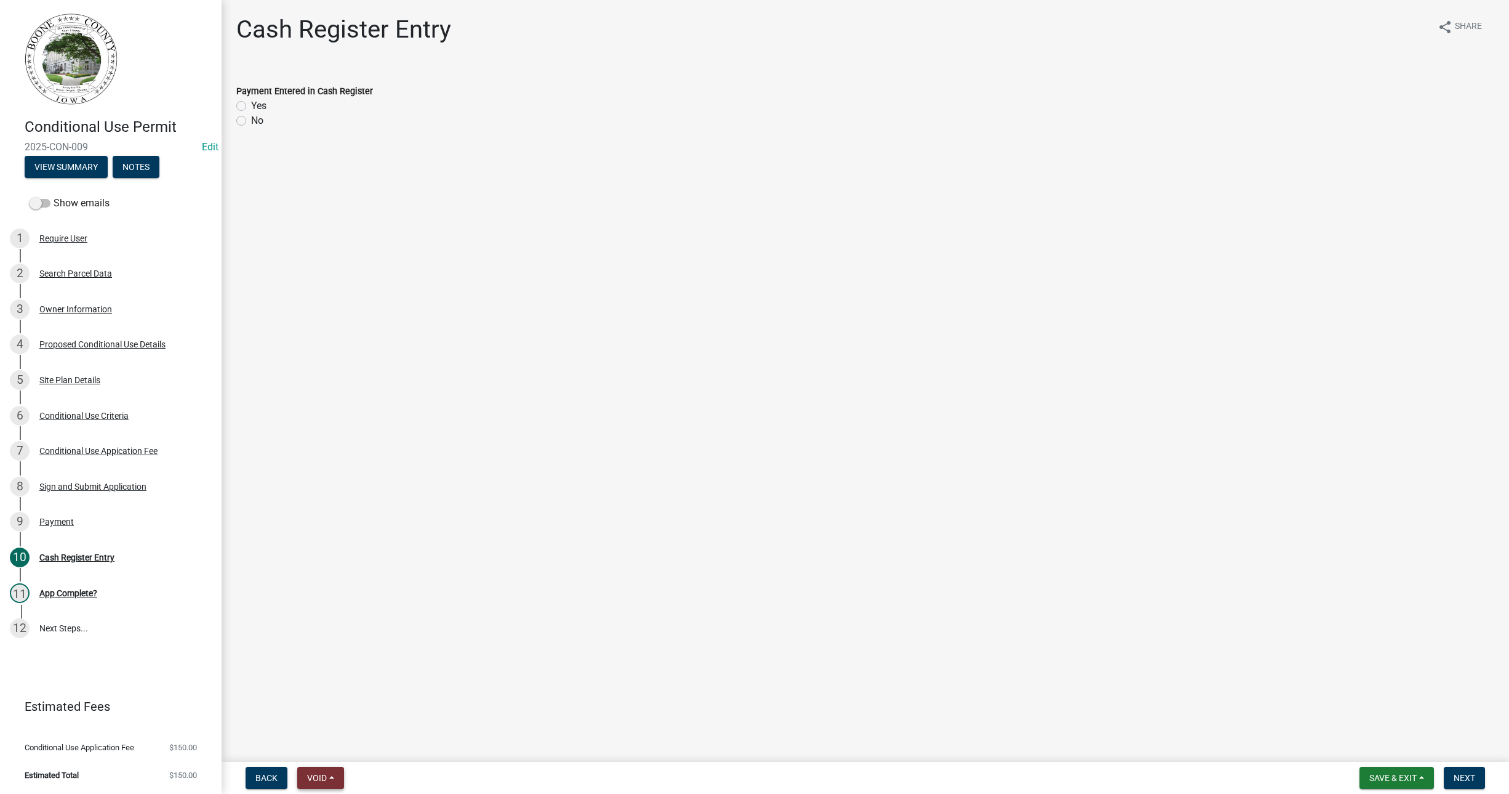
click at [318, 775] on span "Void" at bounding box center [317, 778] width 20 height 10
click at [321, 742] on button "Void" at bounding box center [346, 746] width 98 height 30
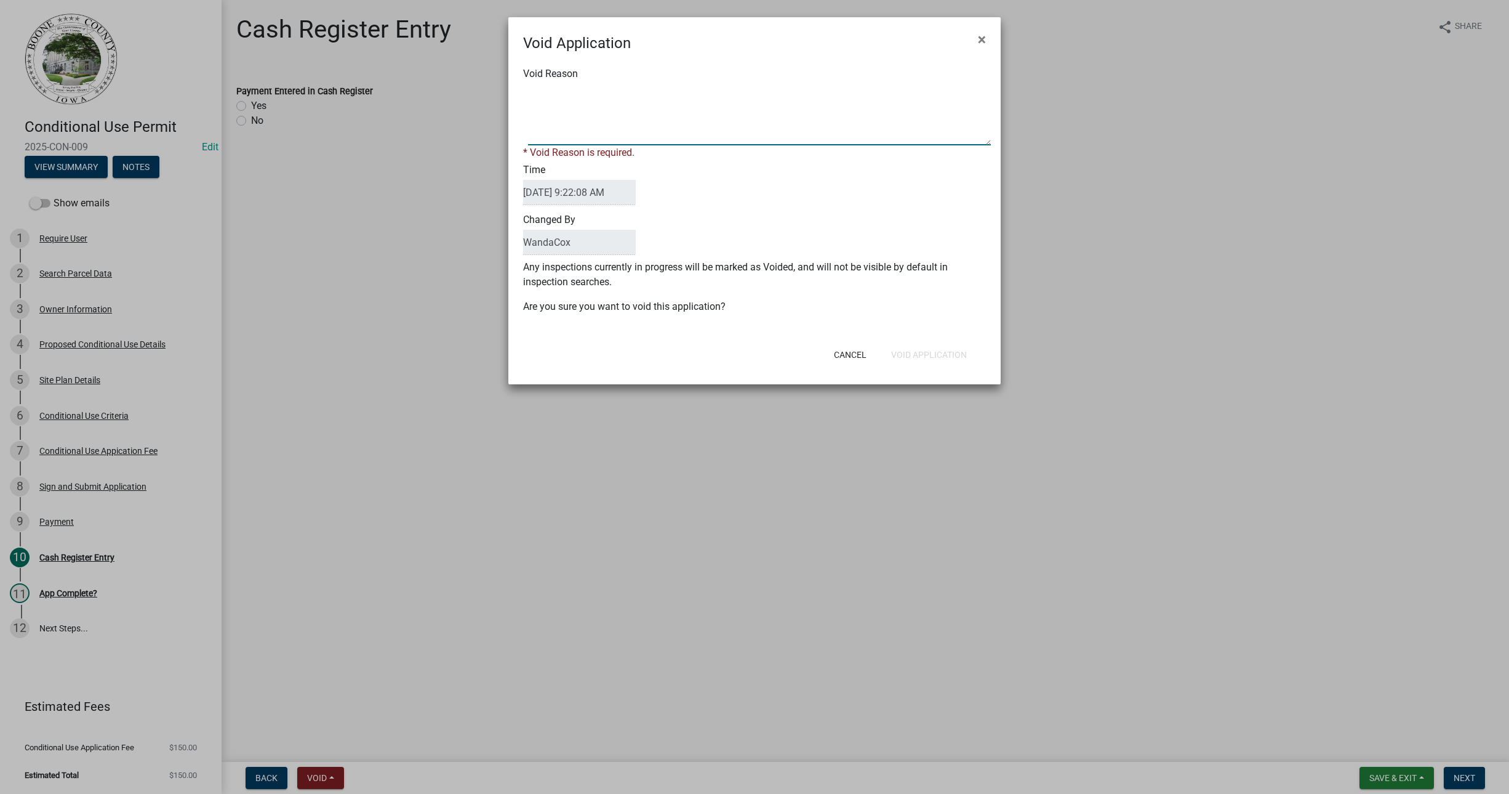
click at [598, 122] on textarea "Void Reason" at bounding box center [759, 115] width 463 height 62
type textarea "This application is for a fence inside the corporate limits of the City of Madr…"
click at [927, 354] on div "Cancel Void Application" at bounding box center [834, 355] width 303 height 32
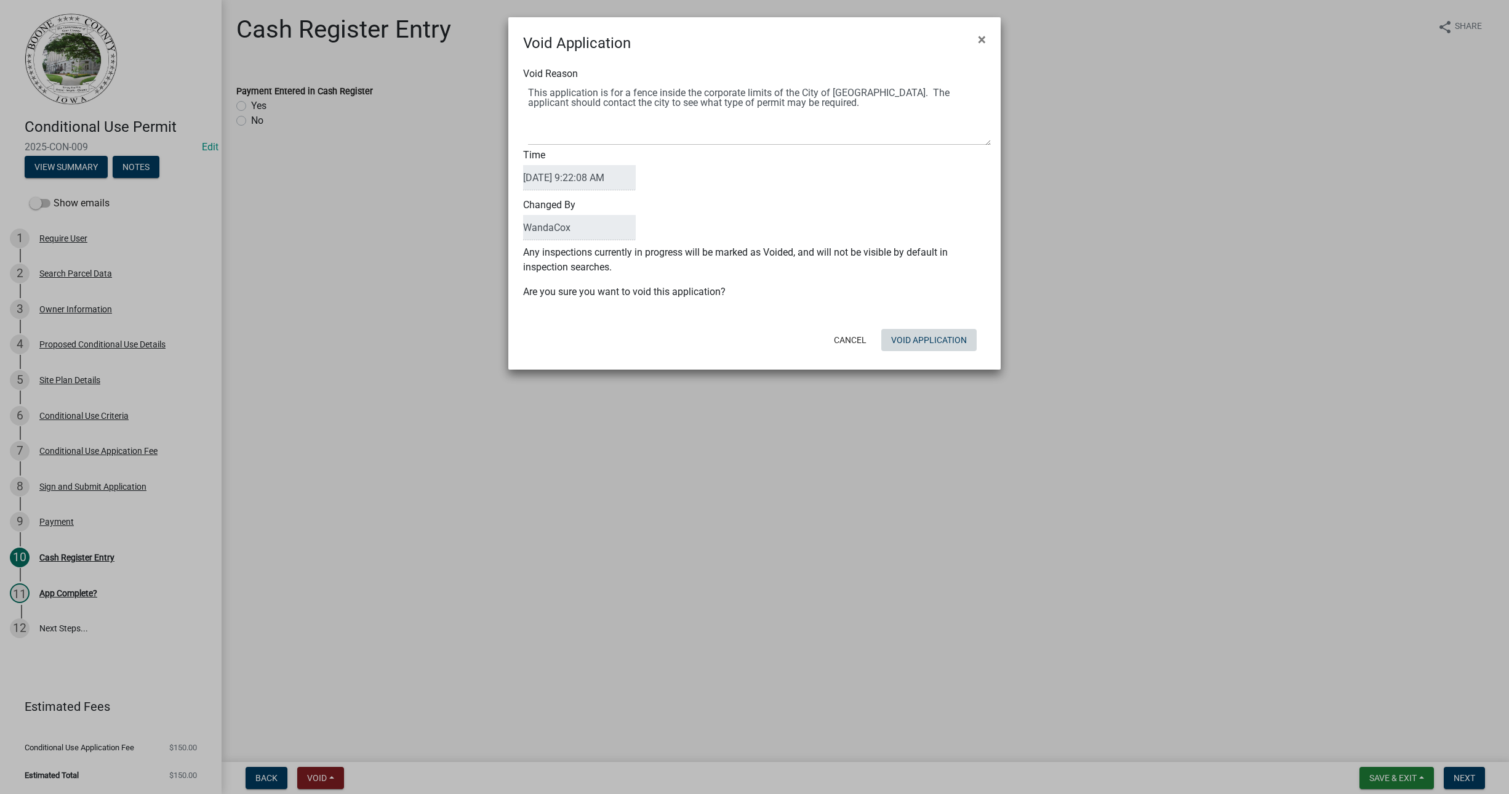
click at [929, 341] on button "Void Application" at bounding box center [929, 340] width 95 height 22
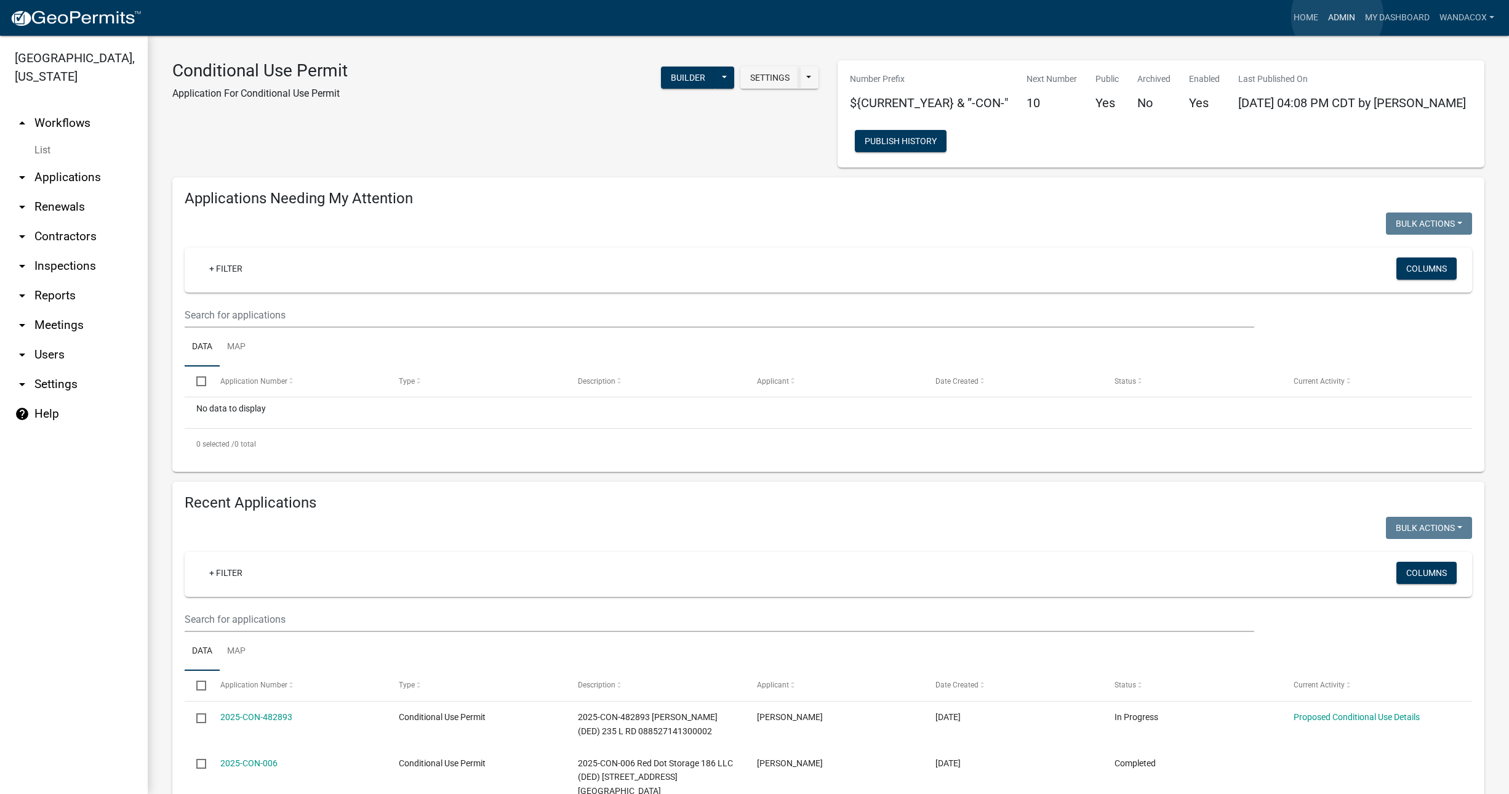
click at [1338, 16] on link "Admin" at bounding box center [1342, 17] width 37 height 23
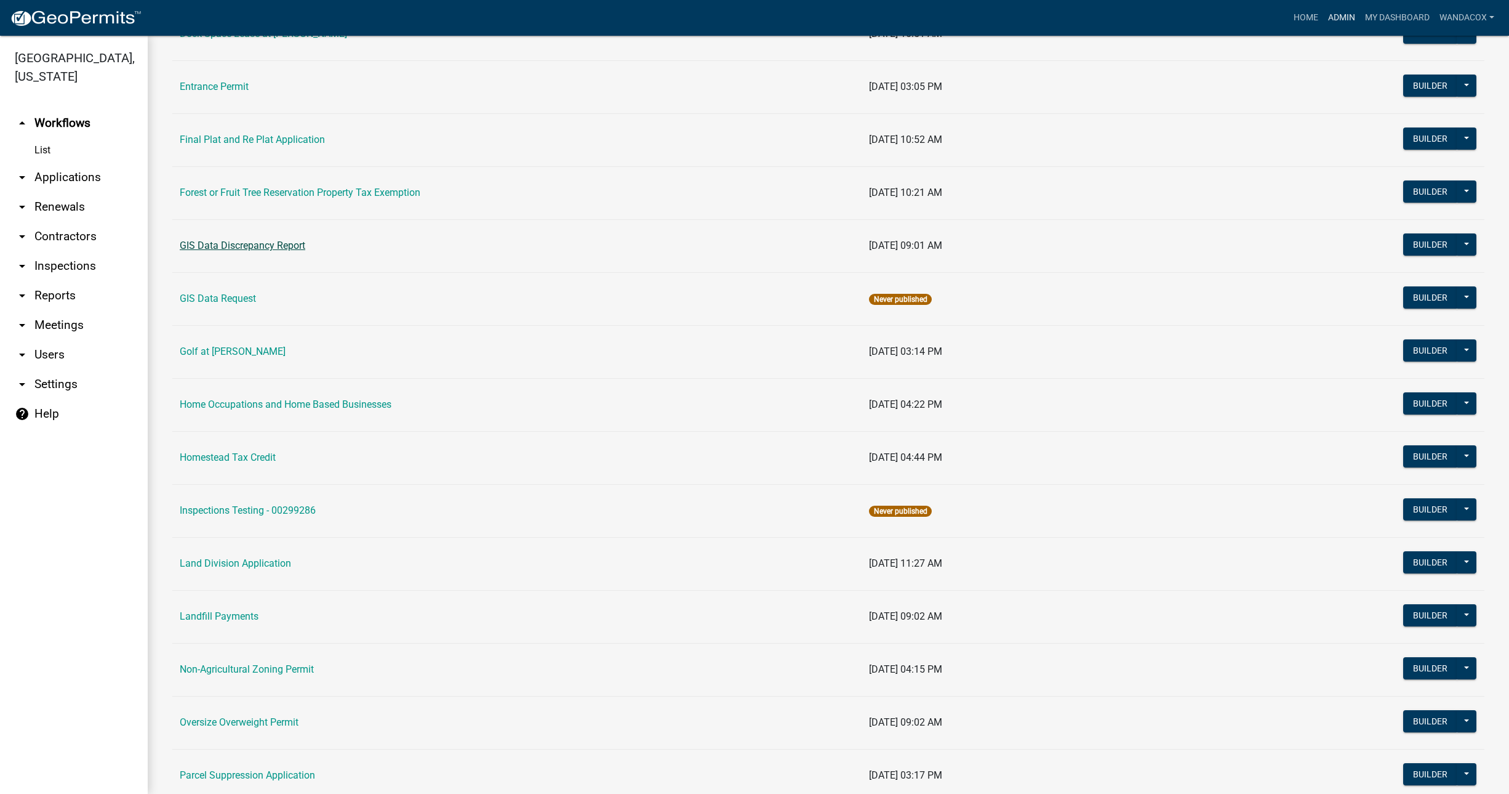
scroll to position [616, 0]
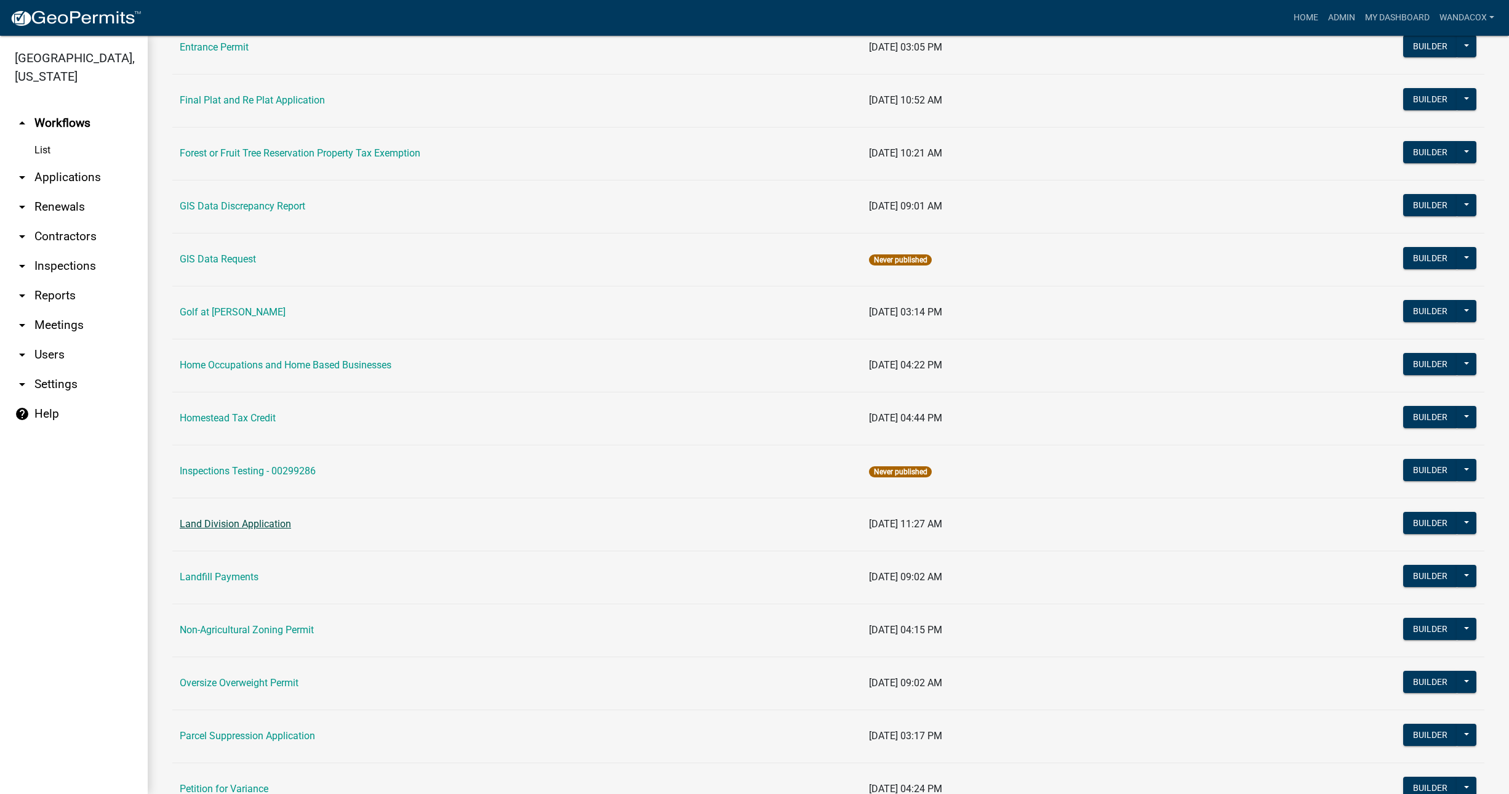
click at [231, 522] on link "Land Division Application" at bounding box center [235, 524] width 111 height 12
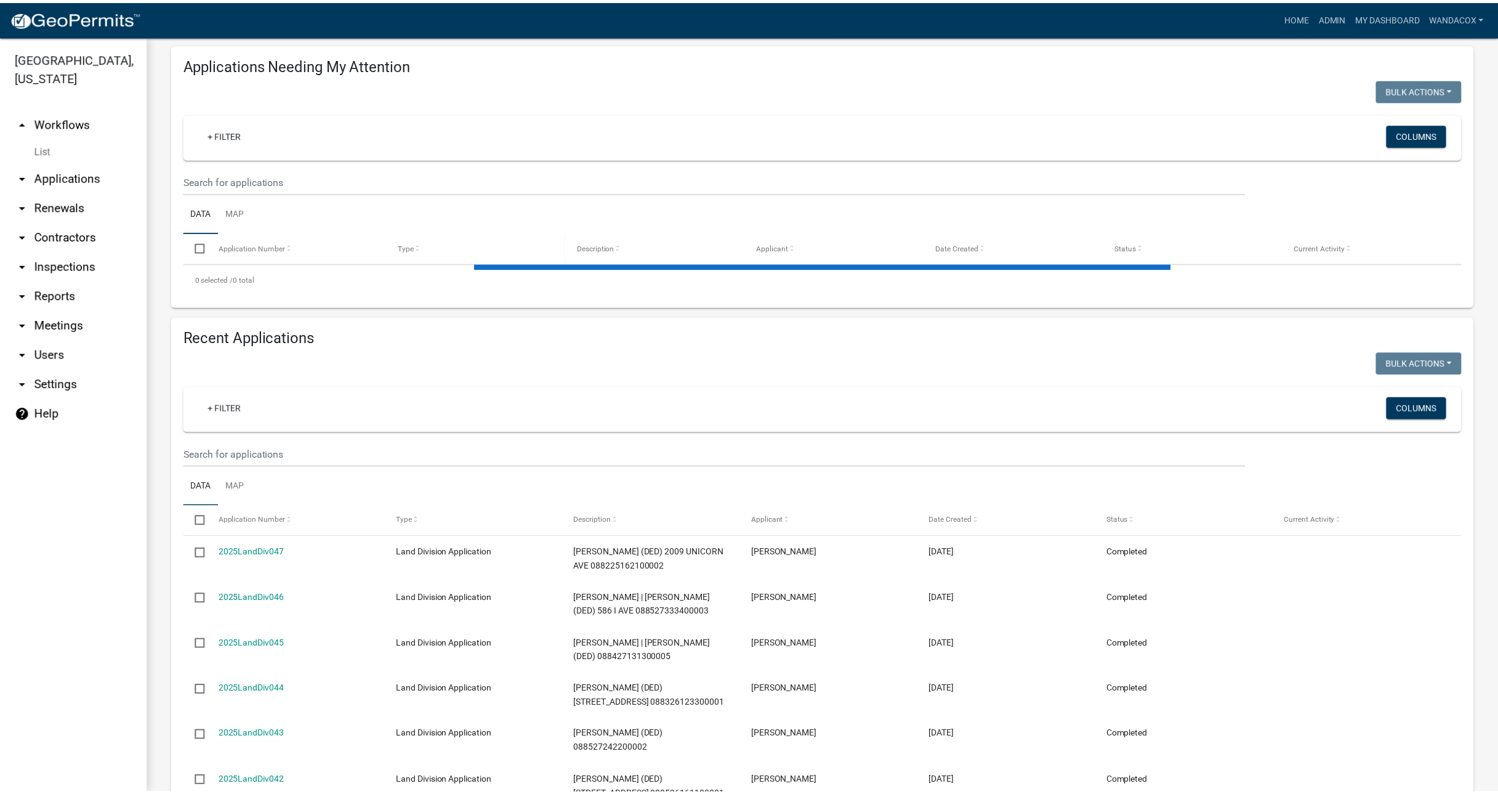
scroll to position [154, 0]
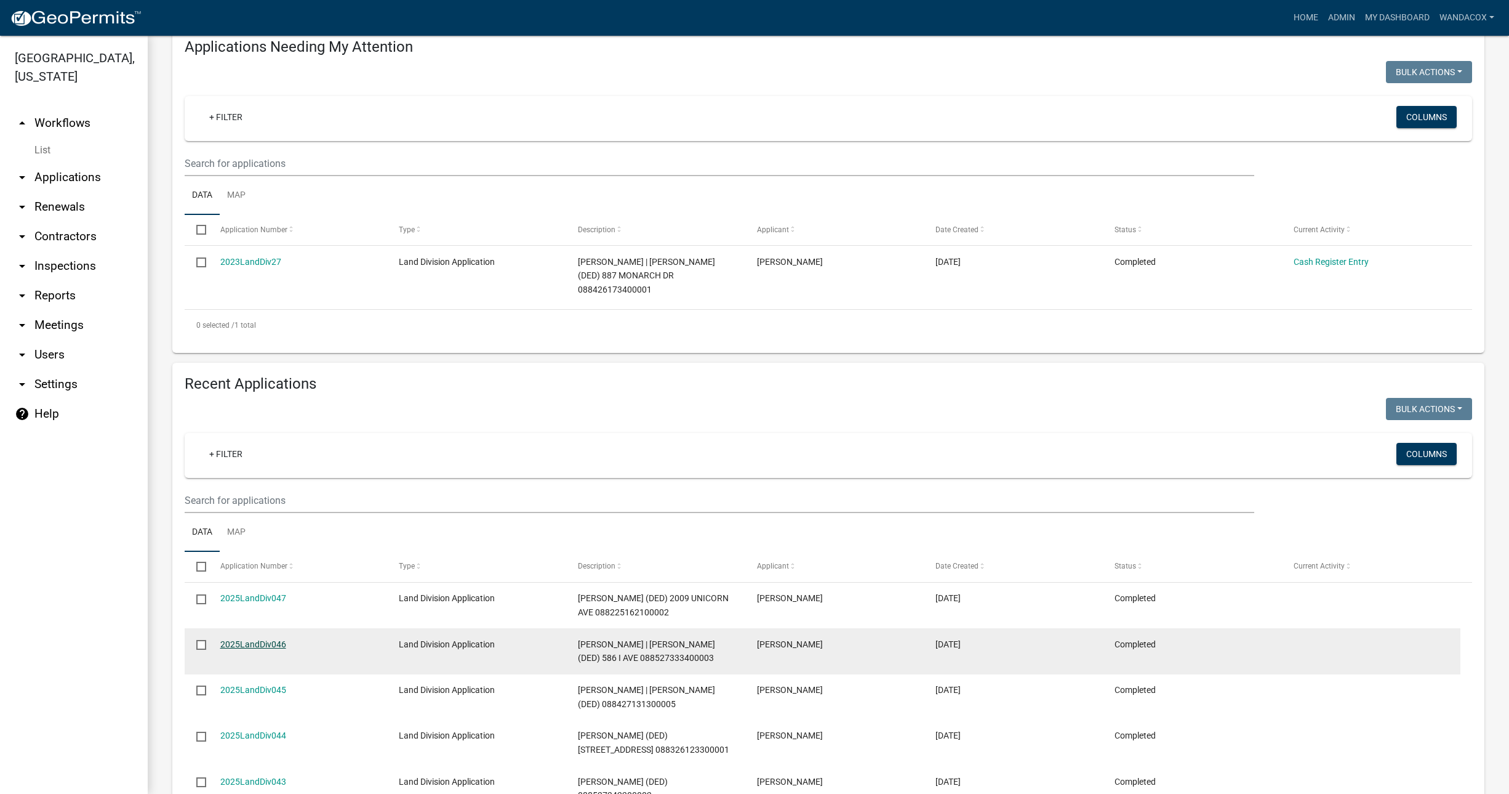
click at [233, 639] on link "2025LandDiv046" at bounding box center [253, 644] width 66 height 10
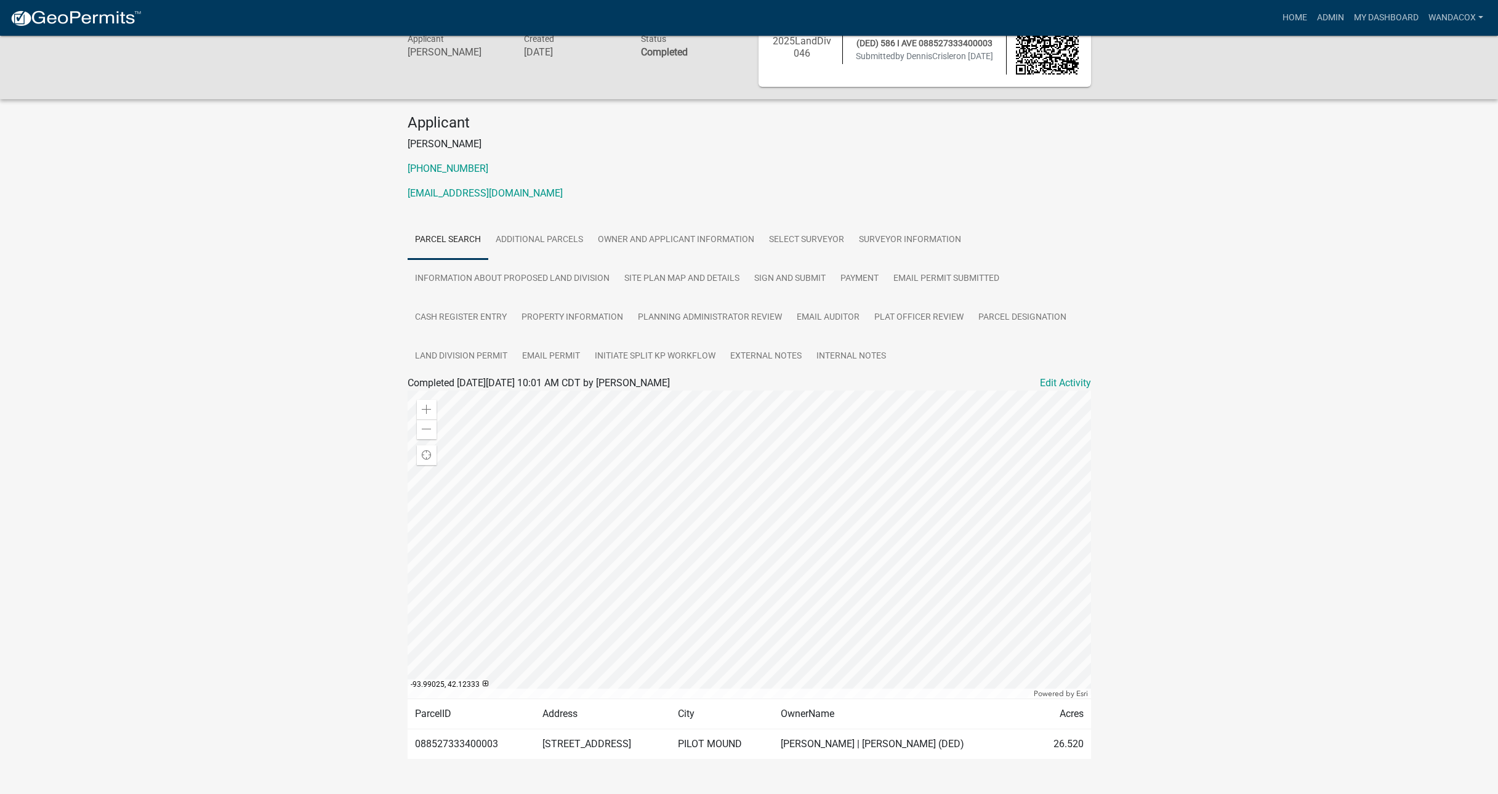
scroll to position [75, 0]
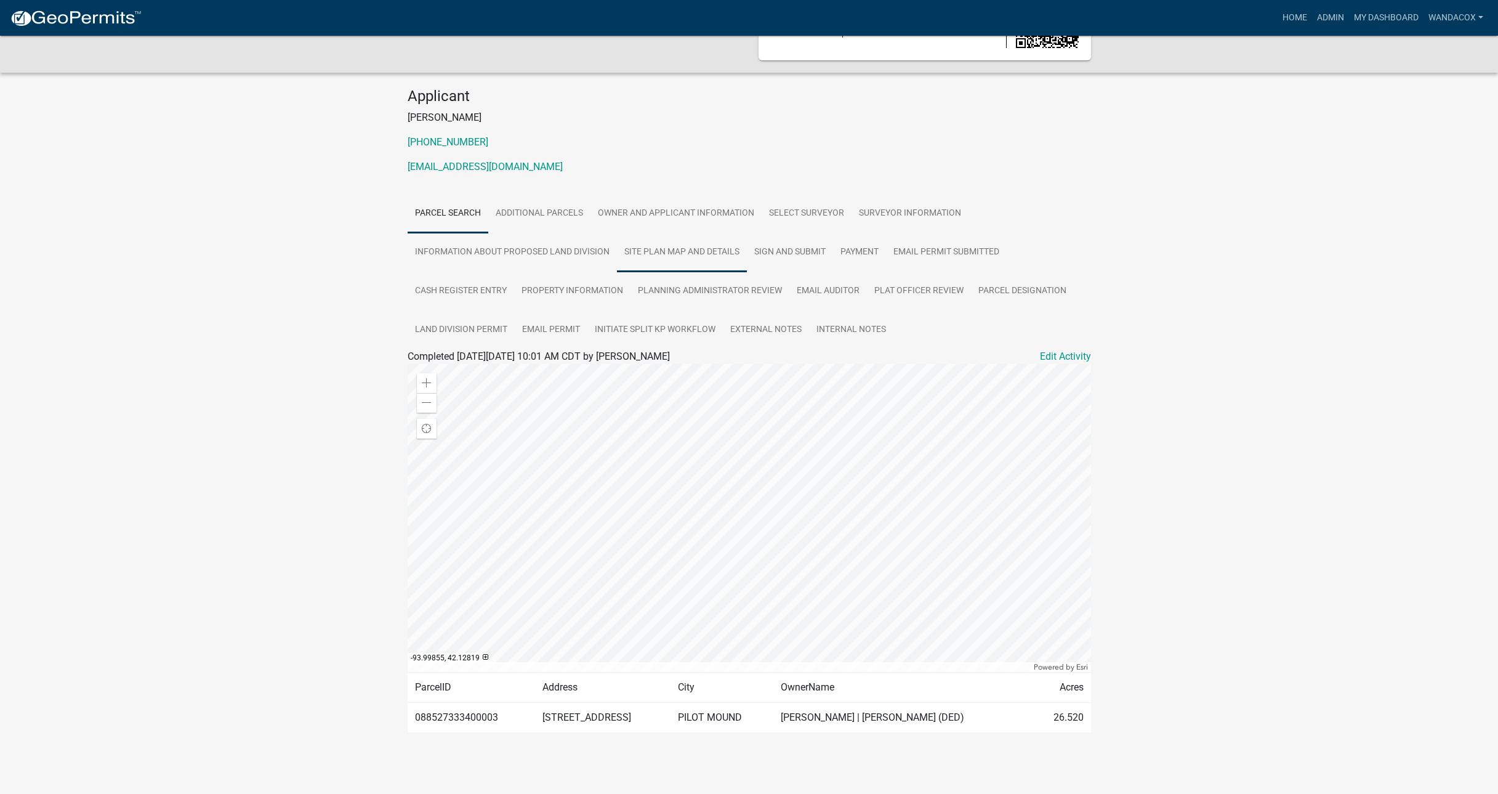
click at [702, 246] on link "Site Plan Map and Details" at bounding box center [682, 252] width 130 height 39
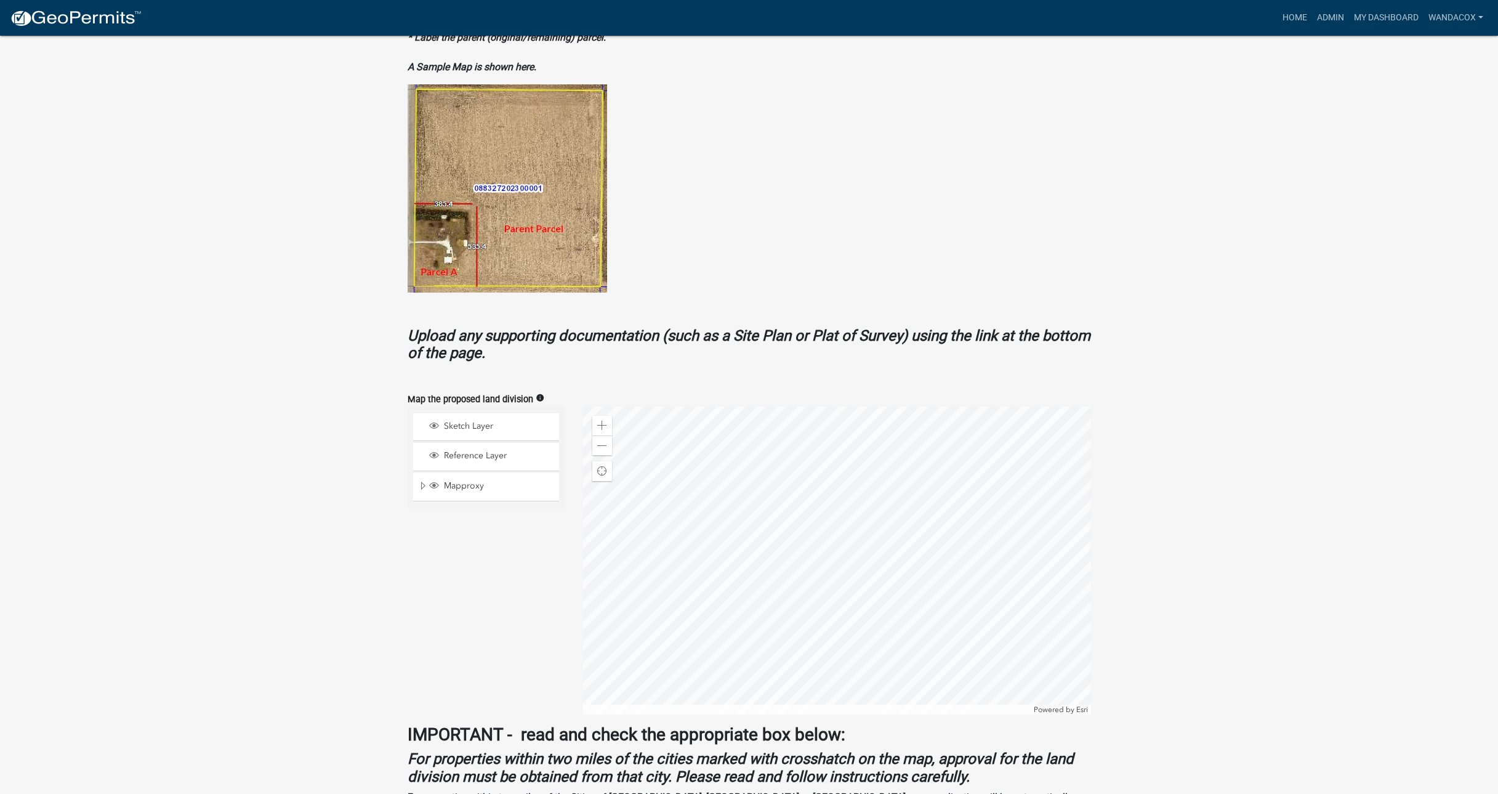
scroll to position [574, 0]
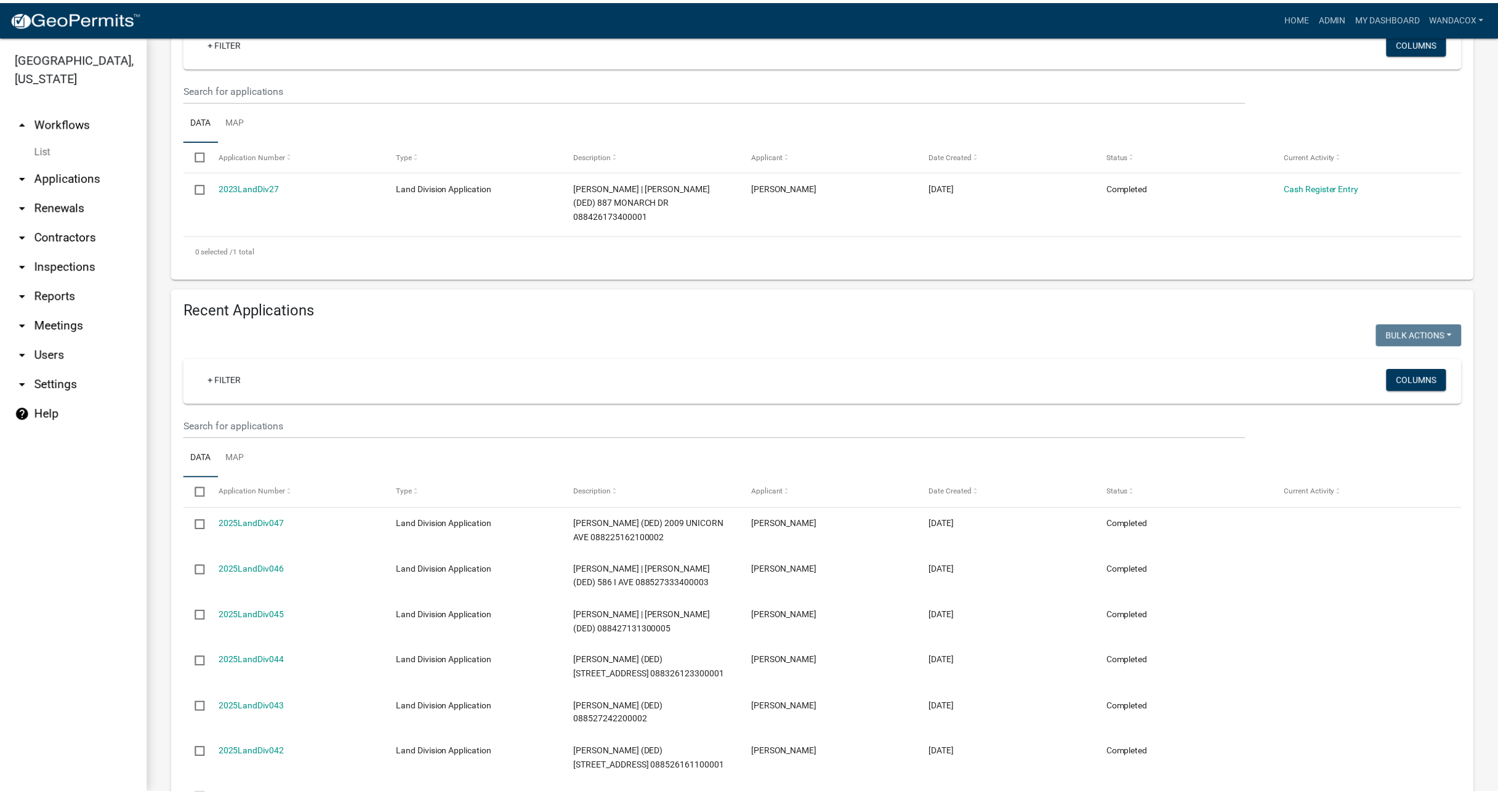
scroll to position [231, 0]
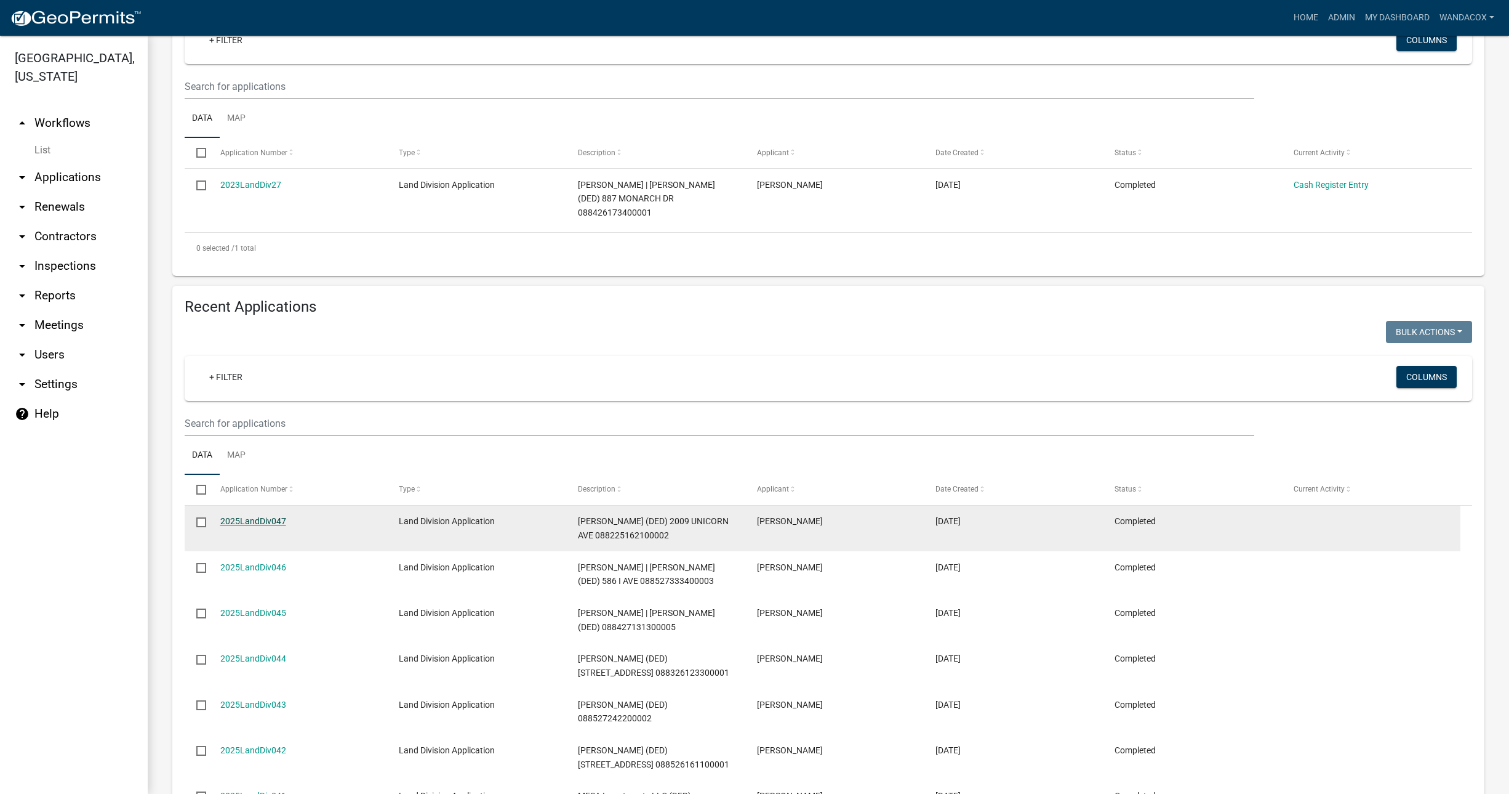
click at [246, 518] on link "2025LandDiv047" at bounding box center [253, 521] width 66 height 10
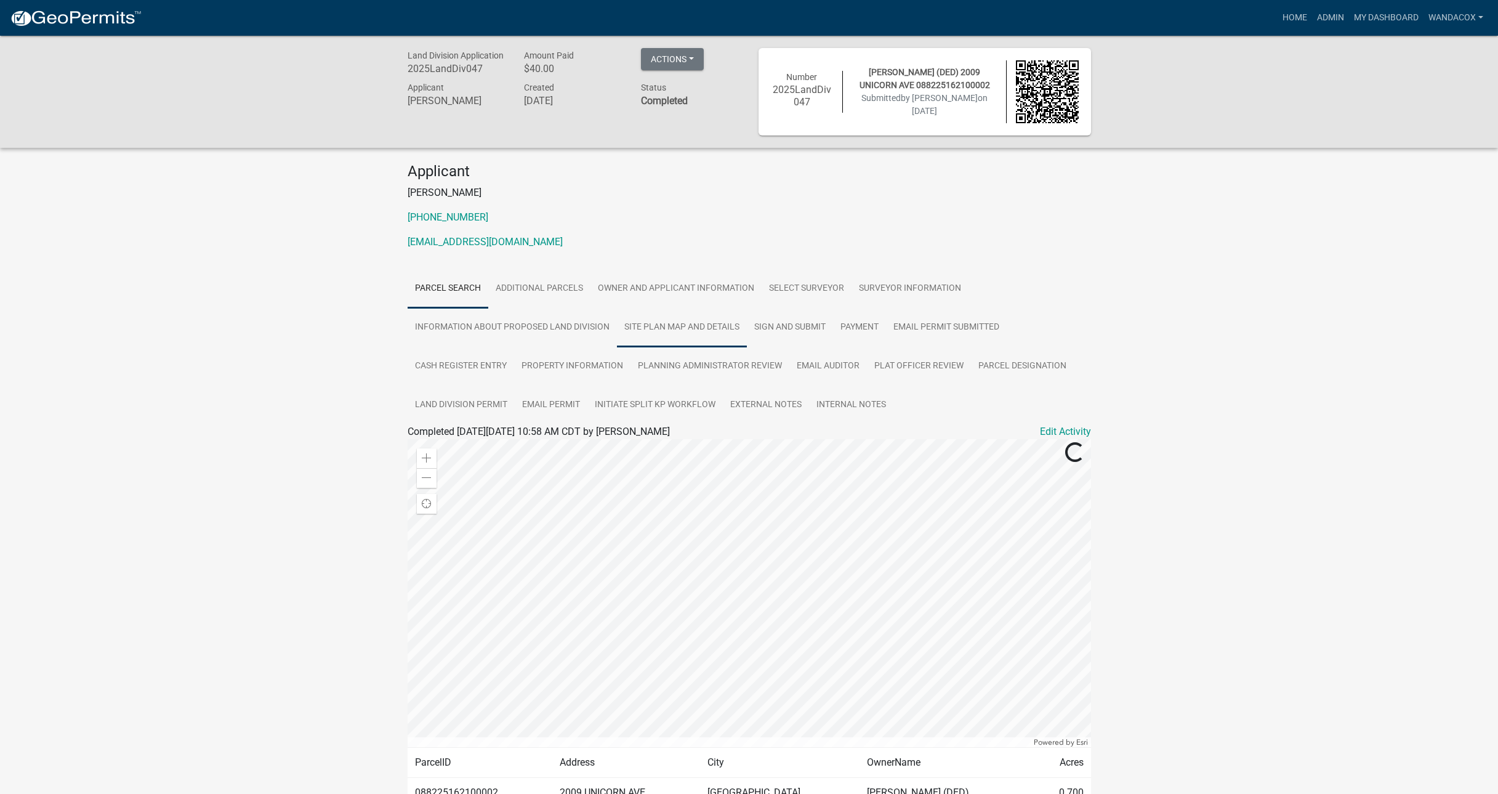
click at [695, 322] on link "Site Plan Map and Details" at bounding box center [682, 327] width 130 height 39
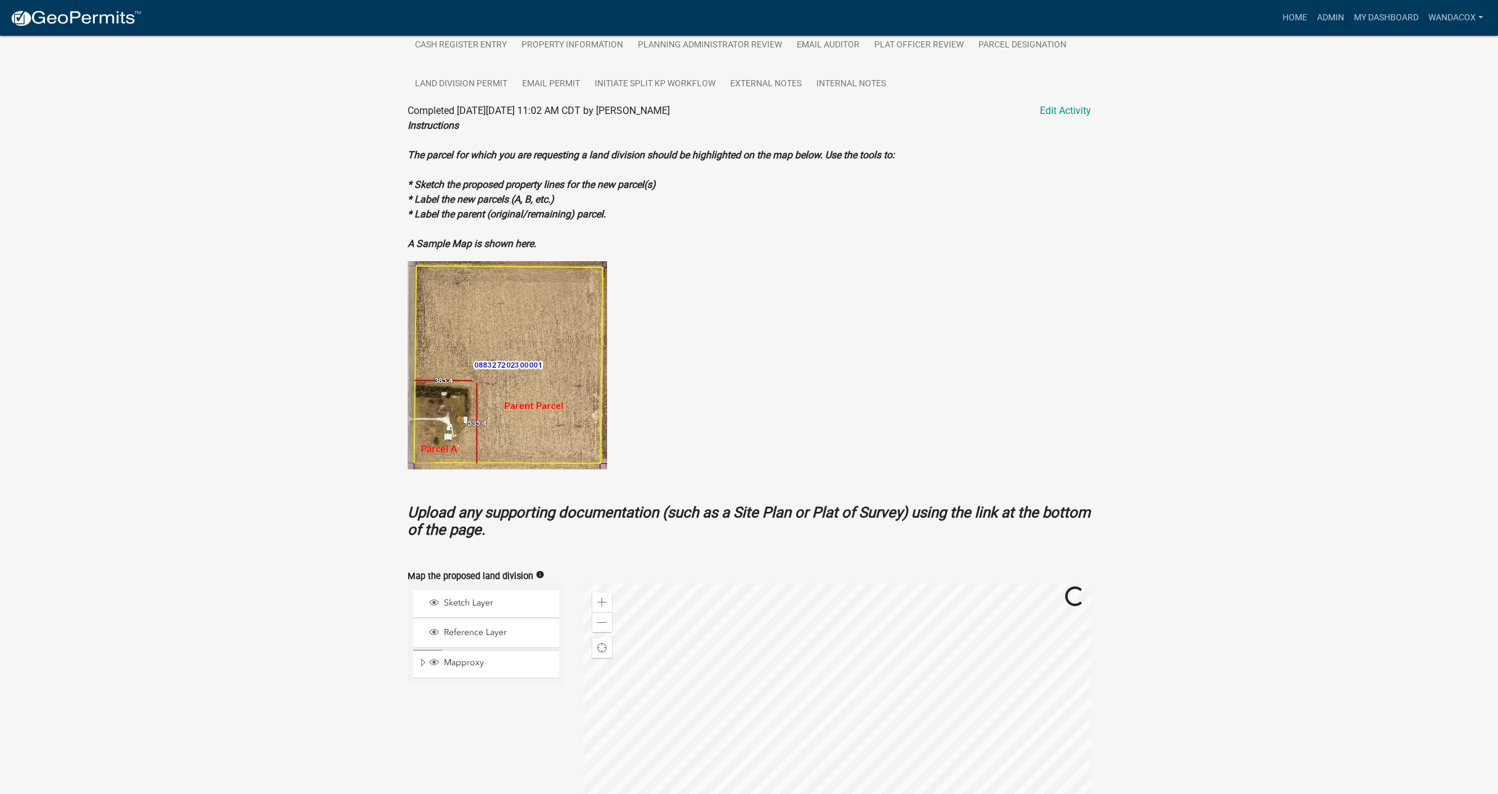
scroll to position [462, 0]
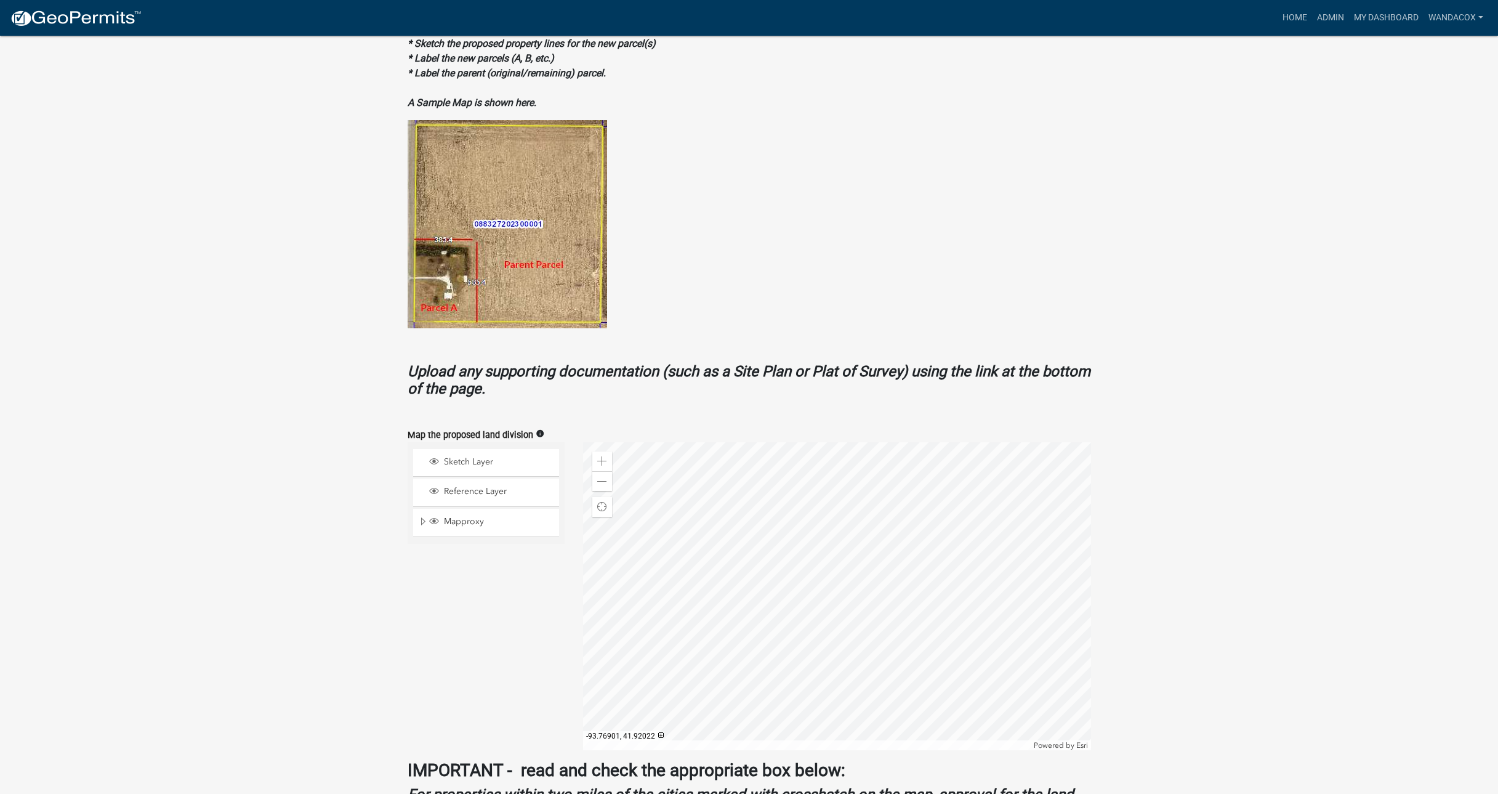
click at [717, 581] on div at bounding box center [837, 596] width 508 height 308
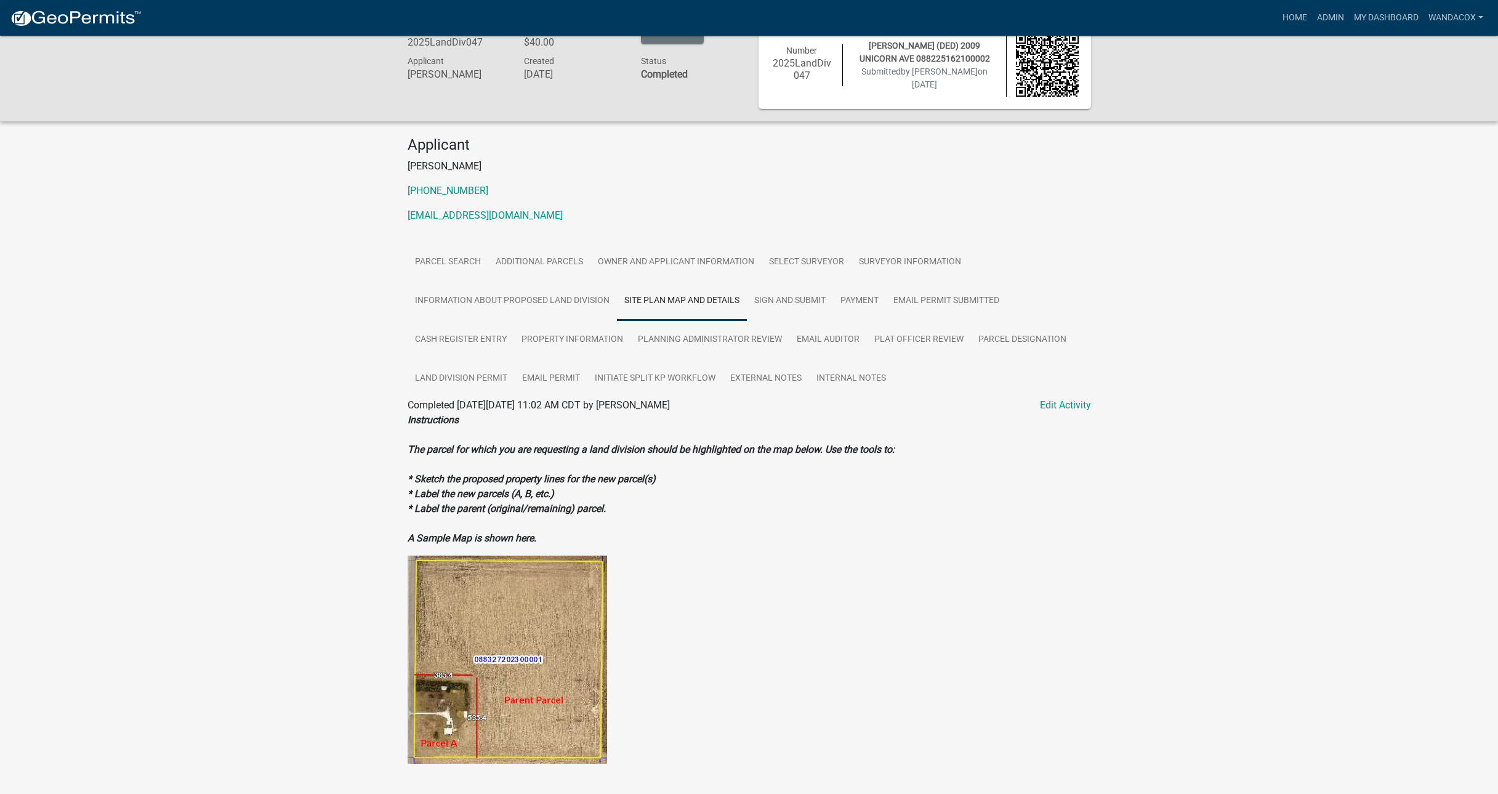
scroll to position [0, 0]
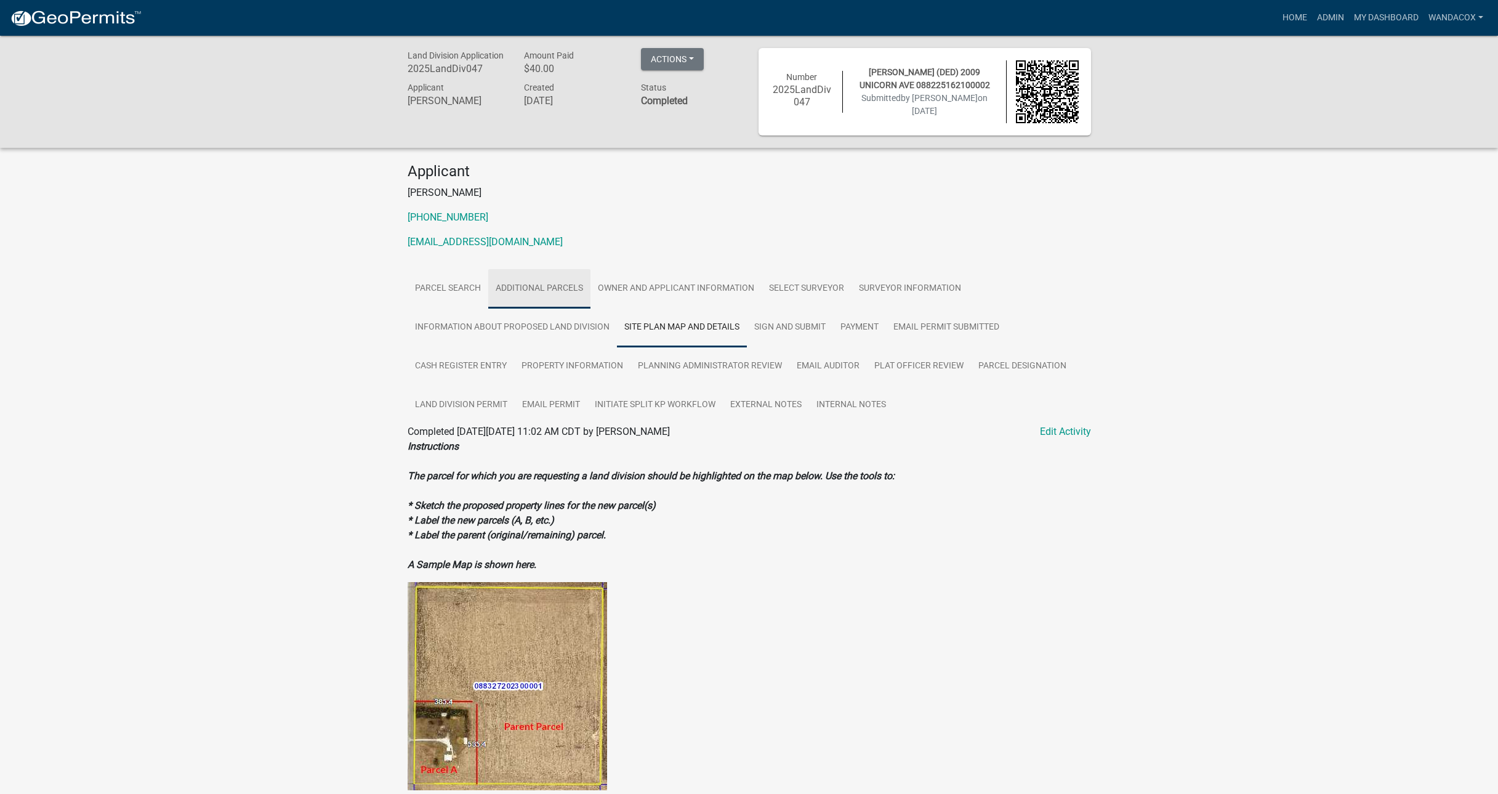
click at [544, 285] on link "Additional Parcels" at bounding box center [539, 288] width 102 height 39
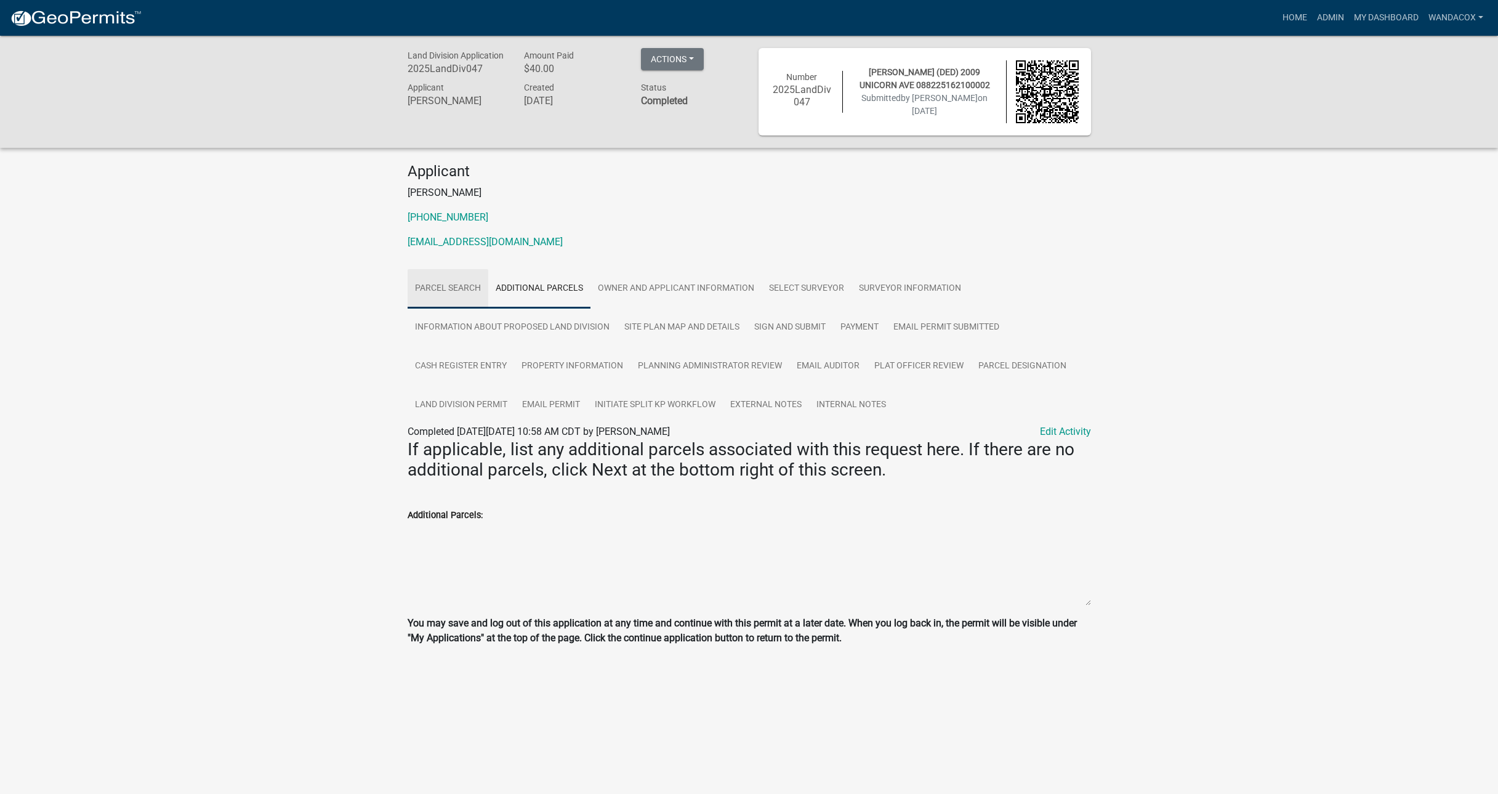
click at [476, 287] on link "Parcel search" at bounding box center [448, 288] width 81 height 39
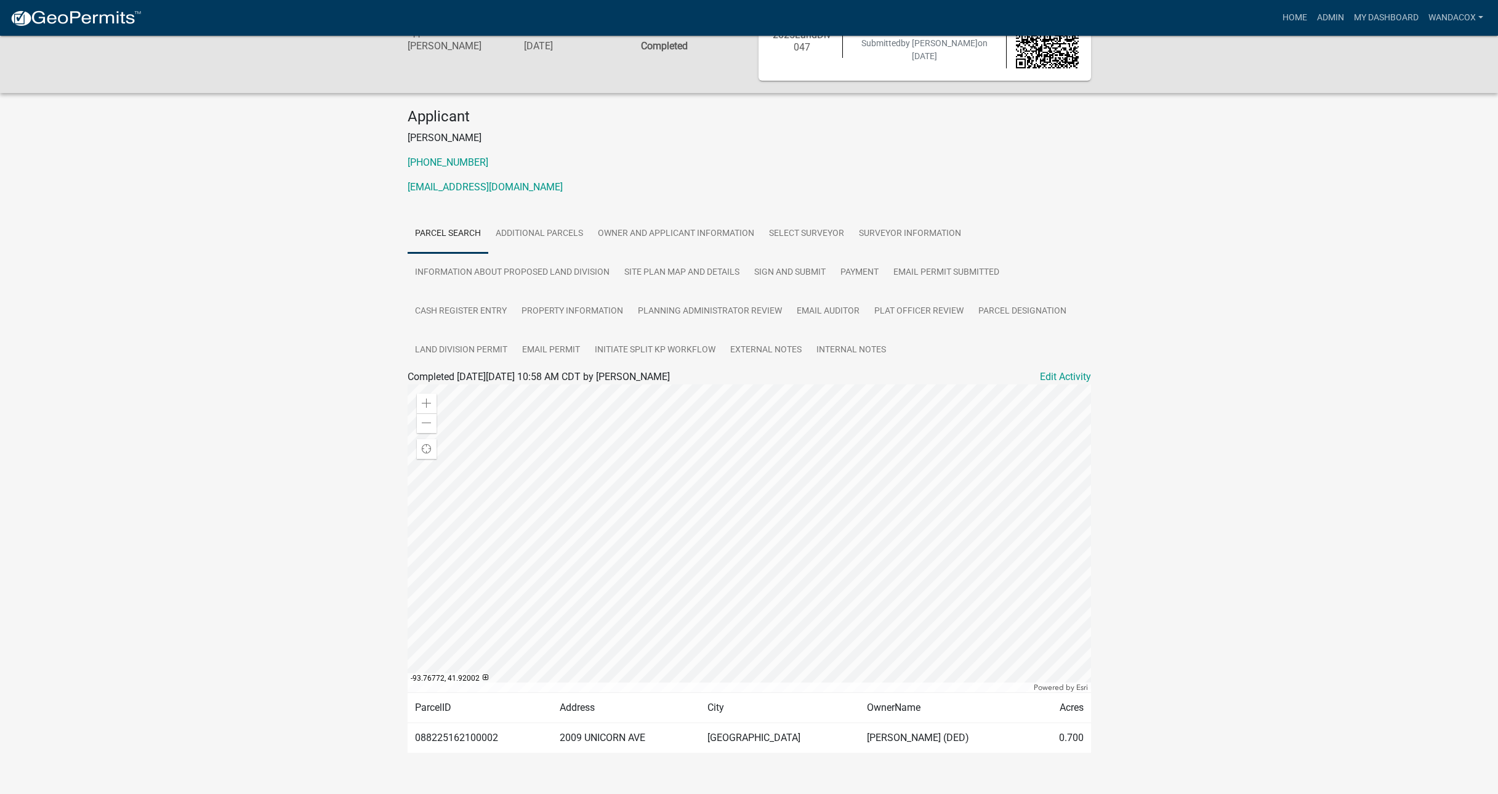
scroll to position [75, 0]
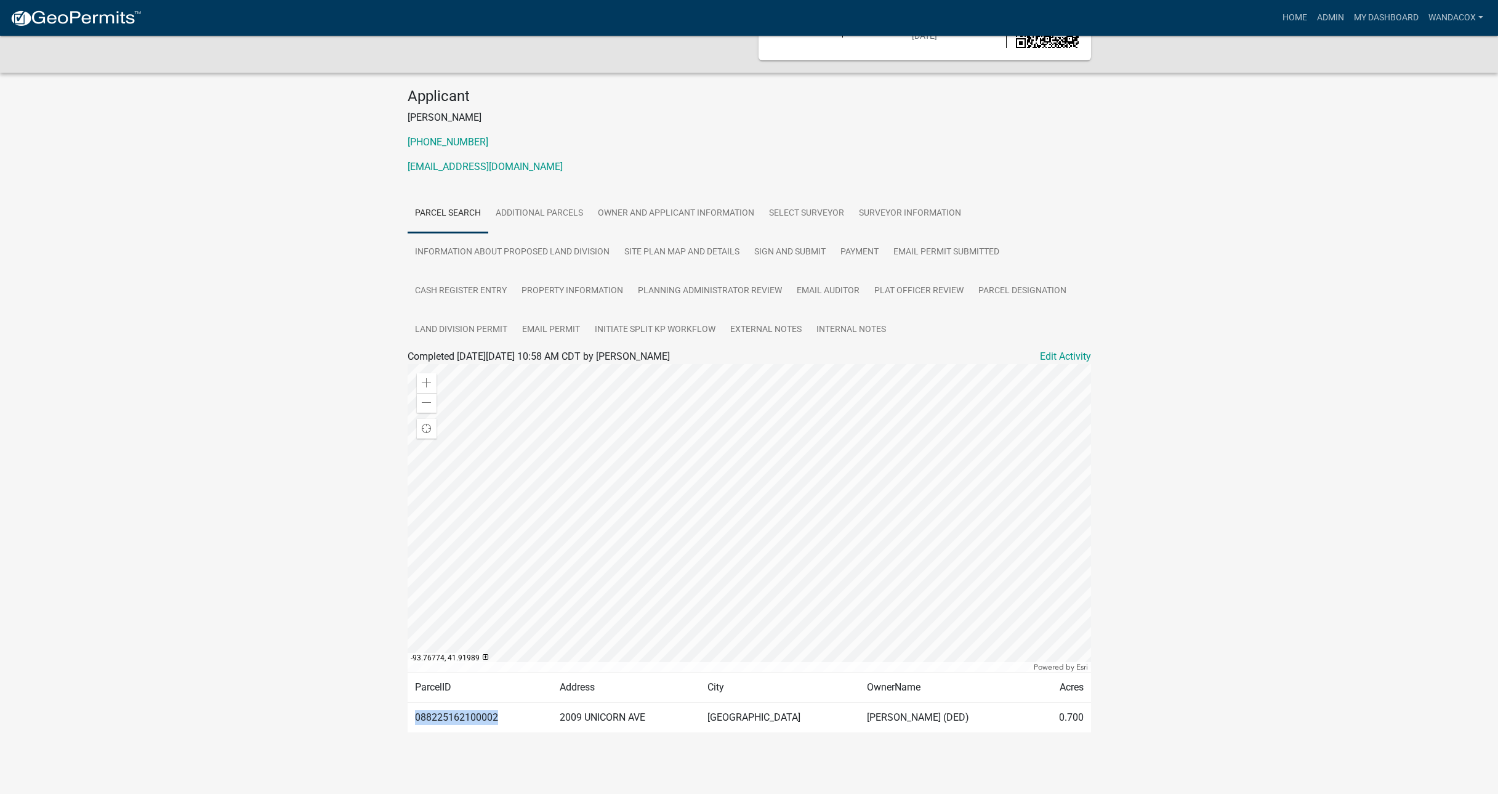
drag, startPoint x: 412, startPoint y: 713, endPoint x: 513, endPoint y: 724, distance: 100.9
click at [513, 724] on td "088225162100002" at bounding box center [480, 717] width 145 height 30
copy td "088225162100002"
